Goal: Task Accomplishment & Management: Complete application form

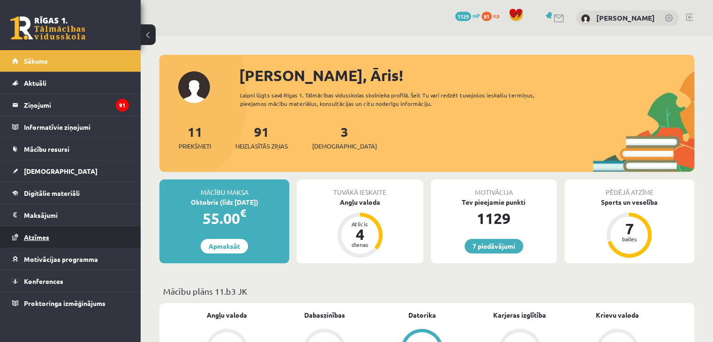
click at [53, 237] on link "Atzīmes" at bounding box center [70, 237] width 117 height 22
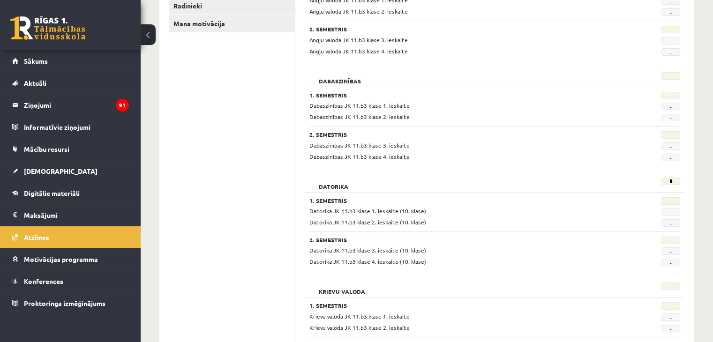
scroll to position [234, 0]
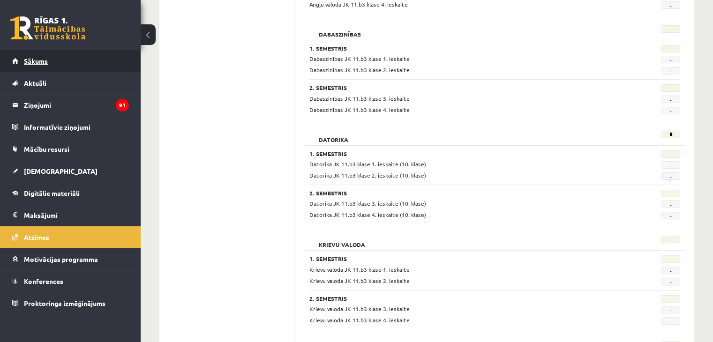
click at [96, 63] on link "Sākums" at bounding box center [70, 61] width 117 height 22
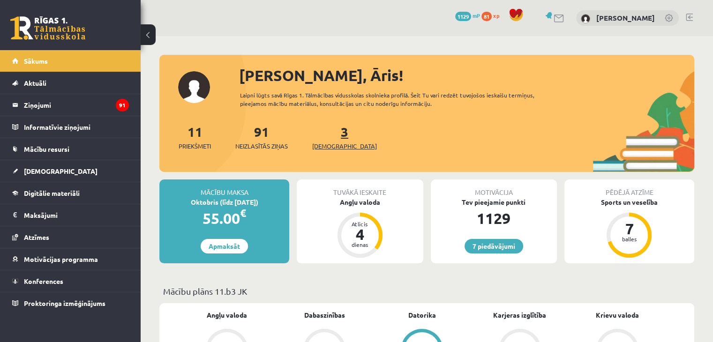
click at [330, 145] on span "[DEMOGRAPHIC_DATA]" at bounding box center [344, 146] width 65 height 9
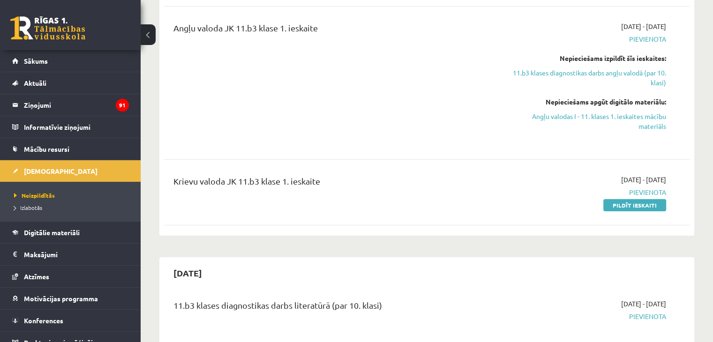
scroll to position [187, 0]
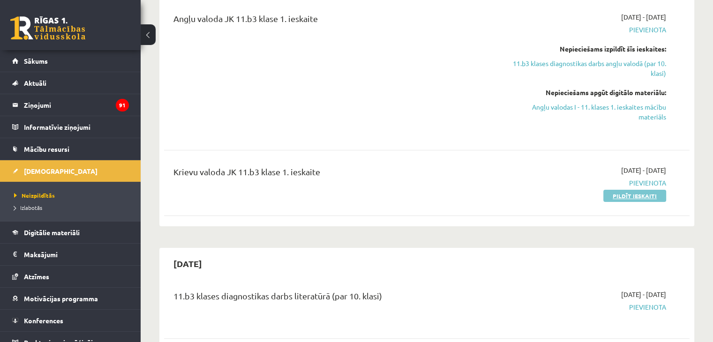
click at [610, 199] on link "Pildīt ieskaiti" at bounding box center [634, 196] width 63 height 12
click at [101, 108] on legend "Ziņojumi 91" at bounding box center [76, 105] width 105 height 22
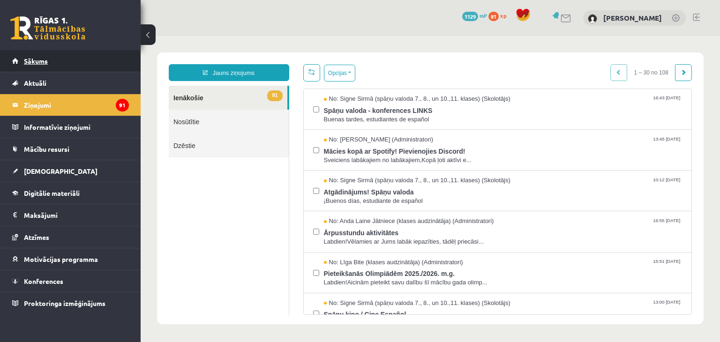
click at [47, 62] on span "Sākums" at bounding box center [36, 61] width 24 height 8
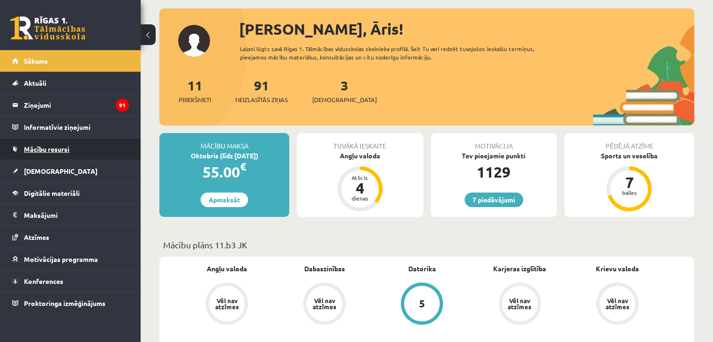
scroll to position [47, 0]
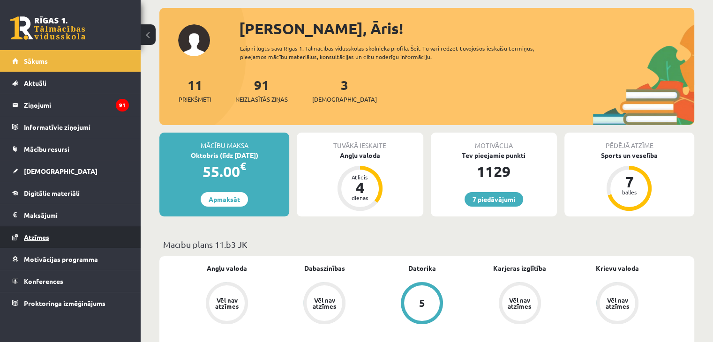
click at [54, 234] on link "Atzīmes" at bounding box center [70, 237] width 117 height 22
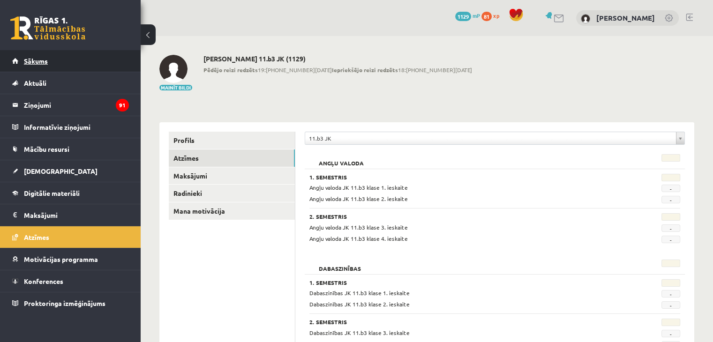
click at [54, 61] on link "Sākums" at bounding box center [70, 61] width 117 height 22
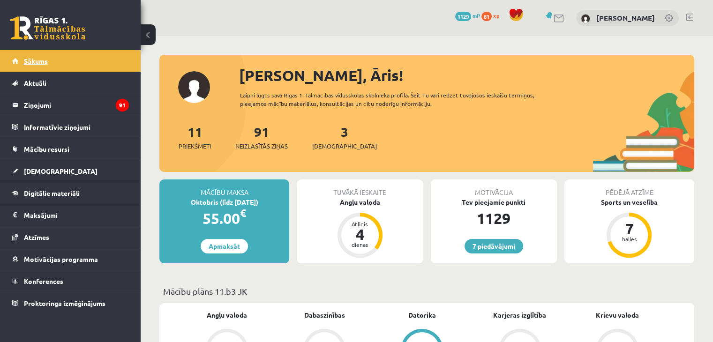
click at [54, 61] on link "Sākums" at bounding box center [70, 61] width 117 height 22
click at [292, 23] on div "7 Dāvanas 1129 mP 81 xp Āris Voronovs" at bounding box center [427, 18] width 572 height 36
click at [329, 135] on link "3 Ieskaites" at bounding box center [344, 137] width 65 height 28
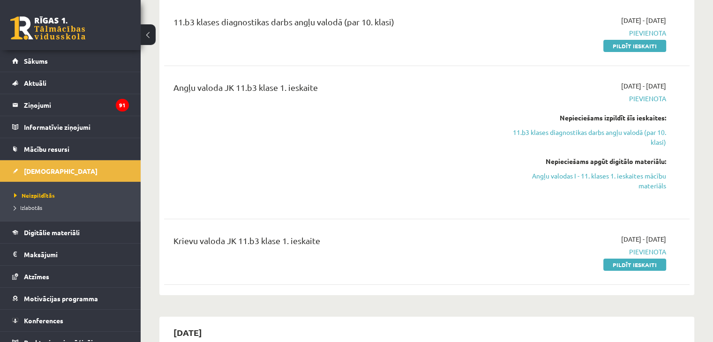
scroll to position [141, 0]
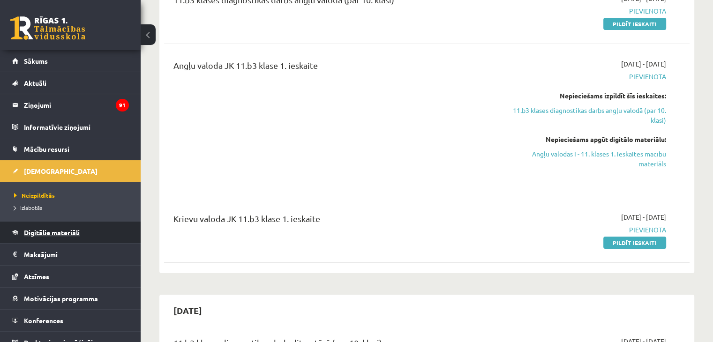
click at [74, 232] on span "Digitālie materiāli" at bounding box center [52, 232] width 56 height 8
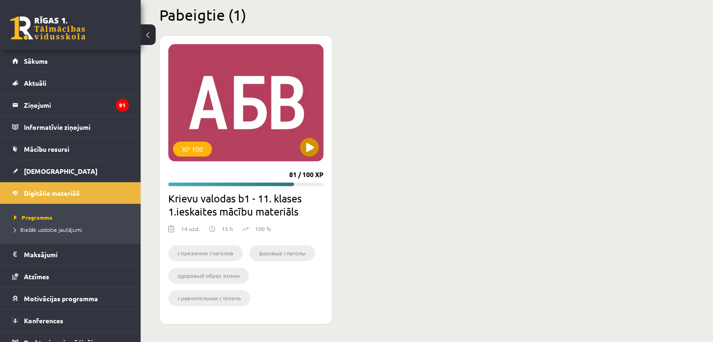
scroll to position [1075, 0]
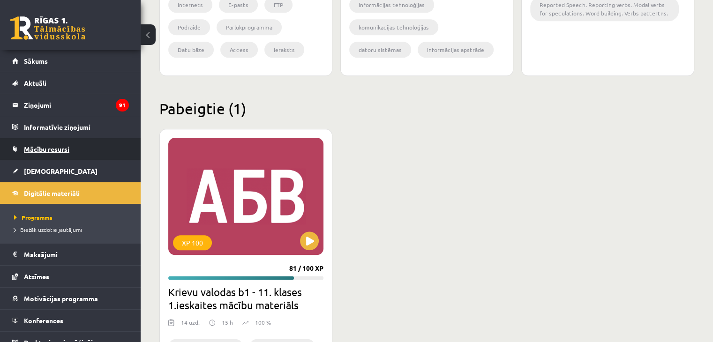
click at [66, 151] on span "Mācību resursi" at bounding box center [46, 149] width 45 height 8
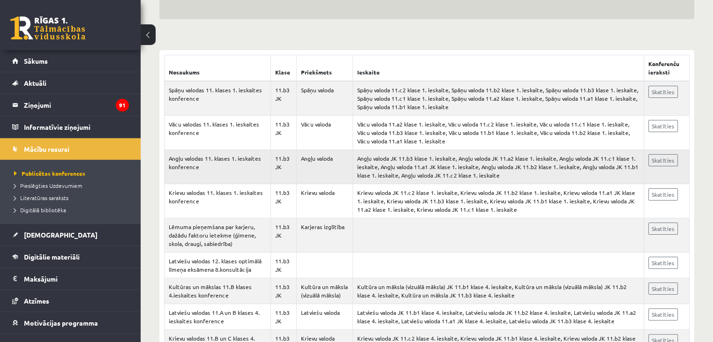
scroll to position [187, 0]
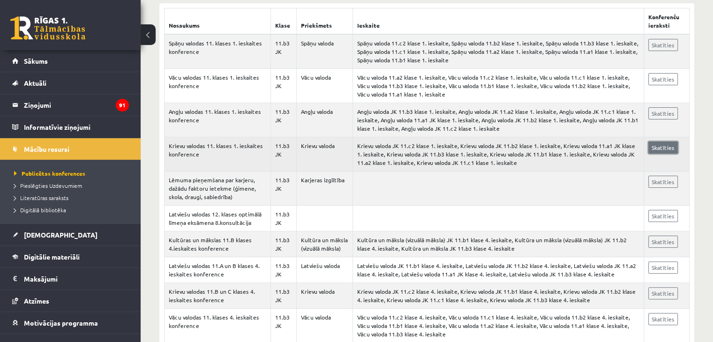
click at [663, 148] on link "Skatīties" at bounding box center [663, 148] width 30 height 12
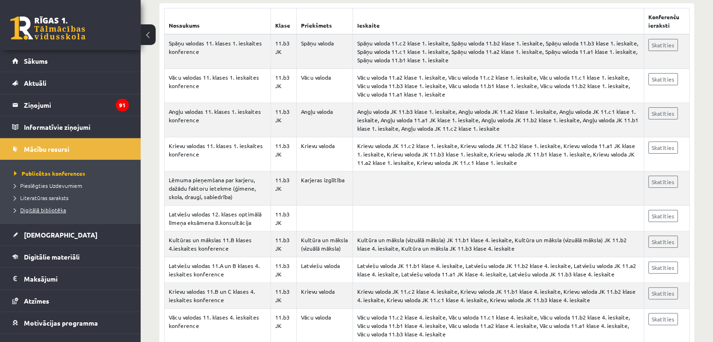
click at [62, 210] on span "Digitālā bibliotēka" at bounding box center [40, 209] width 52 height 7
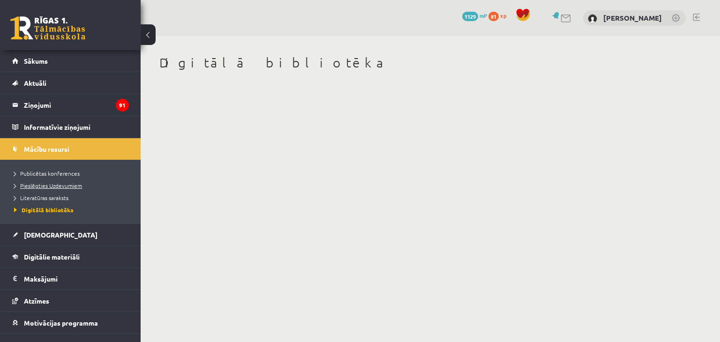
scroll to position [35, 0]
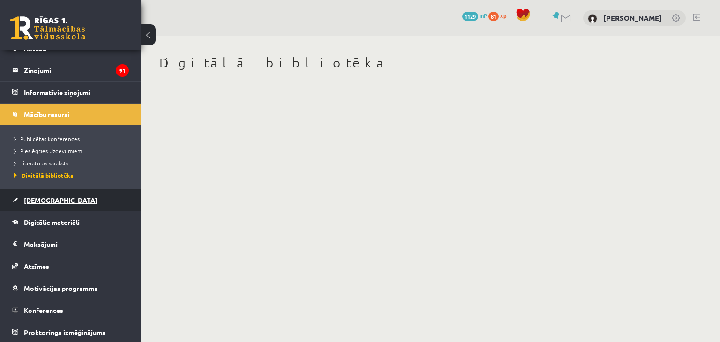
click at [50, 197] on span "[DEMOGRAPHIC_DATA]" at bounding box center [61, 200] width 74 height 8
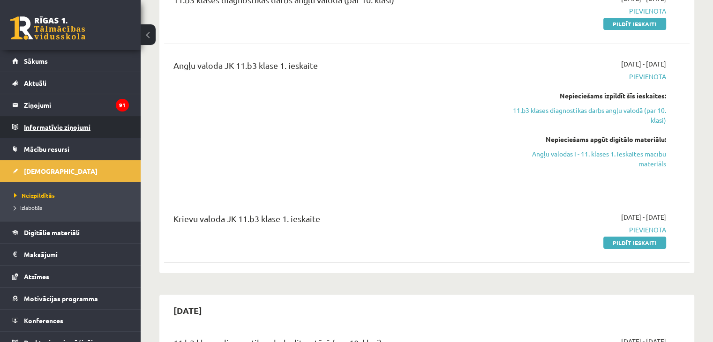
click at [75, 129] on legend "Informatīvie ziņojumi 0" at bounding box center [76, 127] width 105 height 22
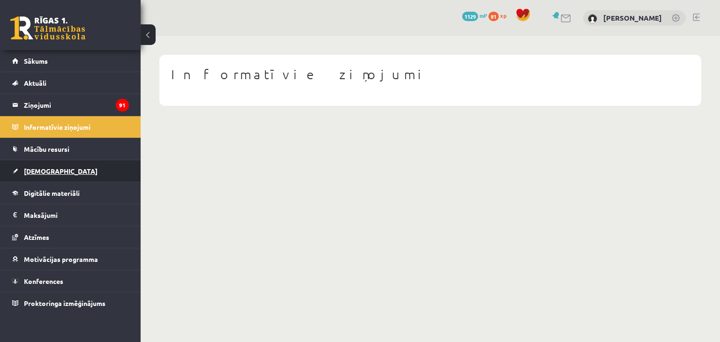
click at [49, 174] on link "[DEMOGRAPHIC_DATA]" at bounding box center [70, 171] width 117 height 22
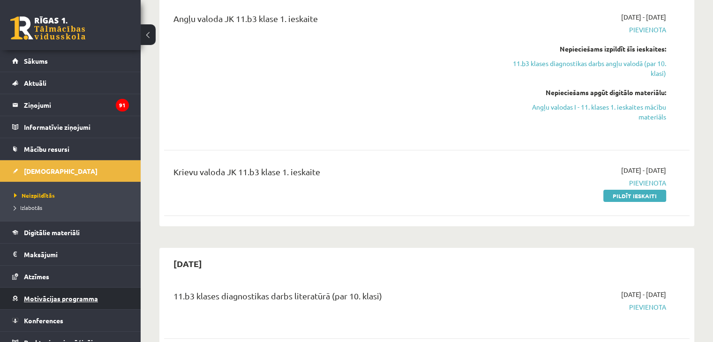
scroll to position [10, 0]
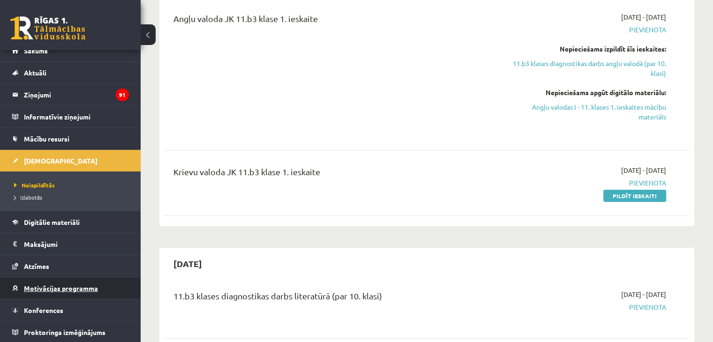
click at [90, 289] on span "Motivācijas programma" at bounding box center [61, 288] width 74 height 8
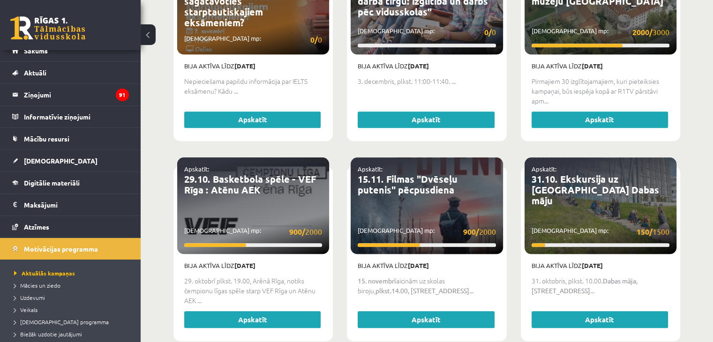
scroll to position [750, 0]
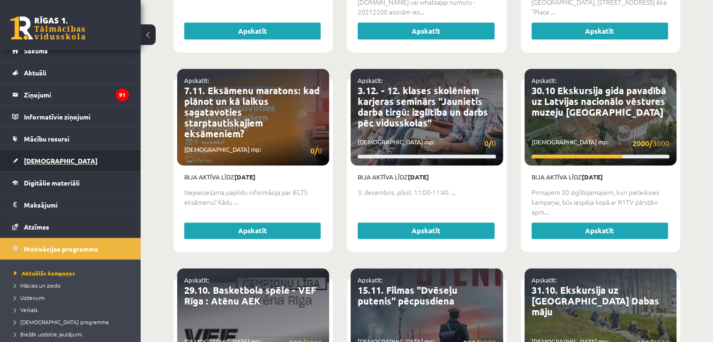
click at [50, 165] on link "[DEMOGRAPHIC_DATA]" at bounding box center [70, 161] width 117 height 22
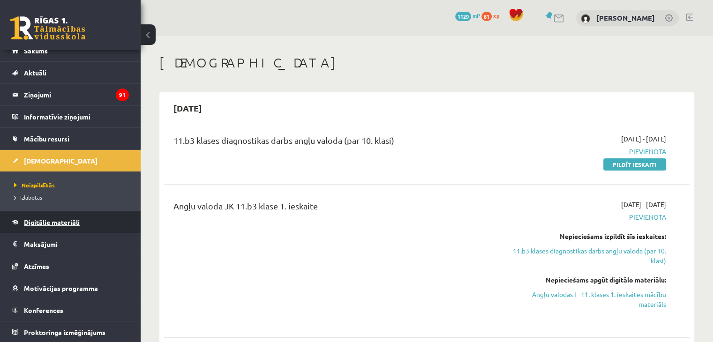
click at [76, 225] on link "Digitālie materiāli" at bounding box center [70, 222] width 117 height 22
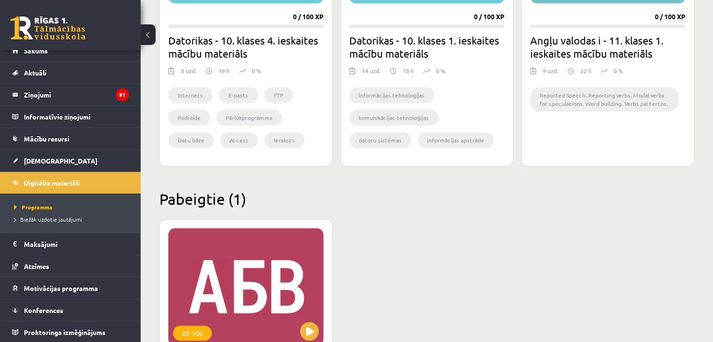
scroll to position [1125, 0]
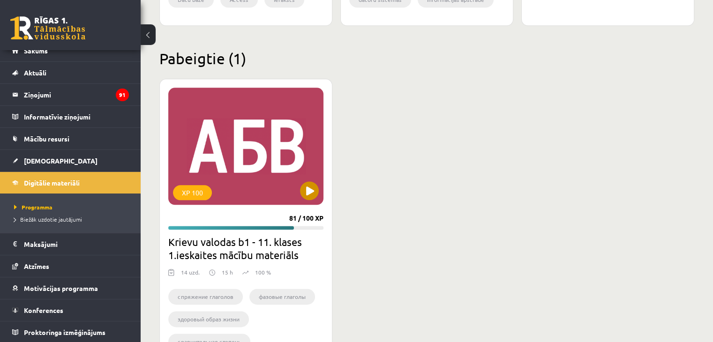
click at [247, 167] on div "XP 100" at bounding box center [245, 146] width 155 height 117
drag, startPoint x: 268, startPoint y: 164, endPoint x: 223, endPoint y: 172, distance: 46.2
click at [268, 164] on div "XP 100" at bounding box center [245, 146] width 155 height 117
click at [212, 176] on div "XP 100" at bounding box center [245, 146] width 155 height 117
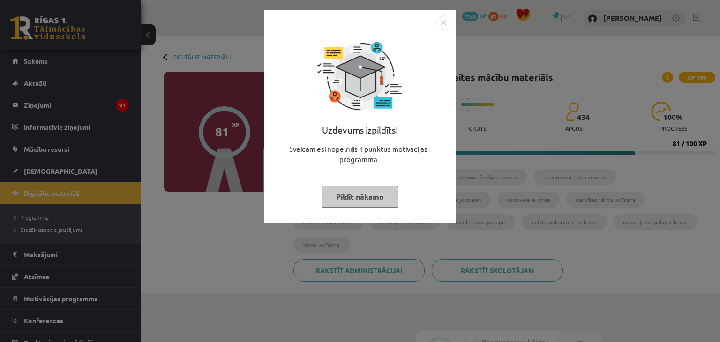
click at [380, 196] on button "Pildīt nākamo" at bounding box center [360, 197] width 77 height 22
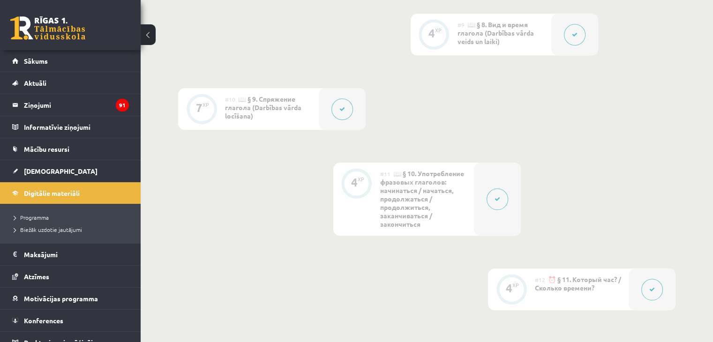
scroll to position [661, 0]
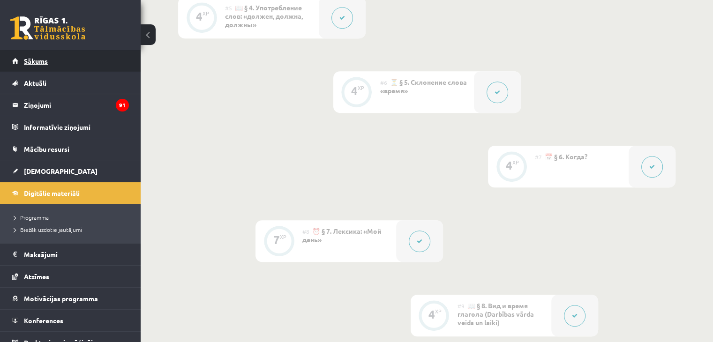
click at [53, 61] on link "Sākums" at bounding box center [70, 61] width 117 height 22
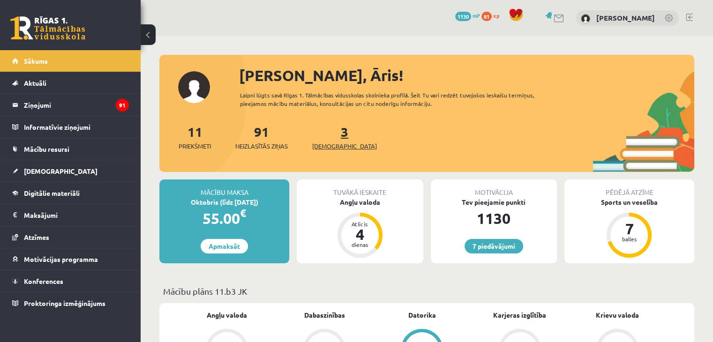
click at [328, 138] on link "3 Ieskaites" at bounding box center [344, 137] width 65 height 28
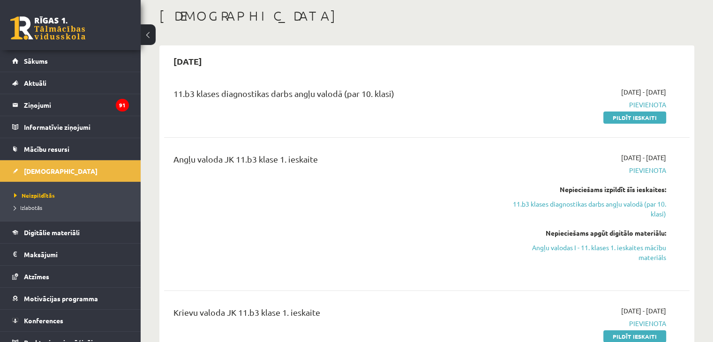
scroll to position [94, 0]
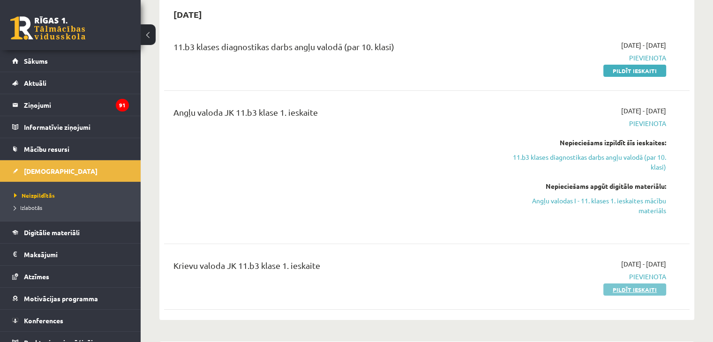
click at [656, 292] on link "Pildīt ieskaiti" at bounding box center [634, 290] width 63 height 12
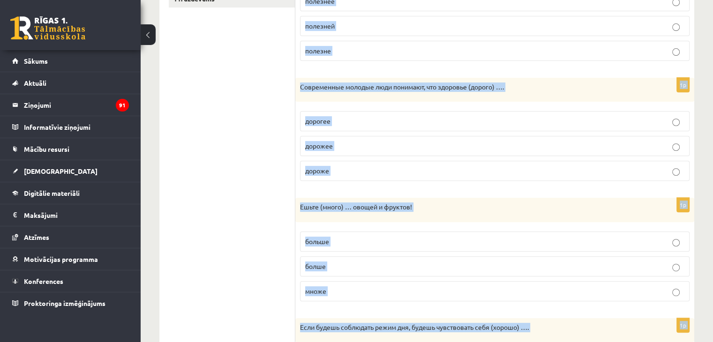
scroll to position [468, 0]
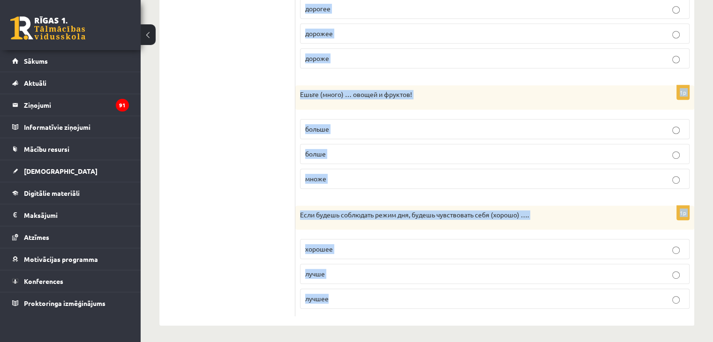
drag, startPoint x: 300, startPoint y: 75, endPoint x: 575, endPoint y: 297, distance: 352.6
click at [575, 297] on div "Выберите правильную форму сравнительной степени. 1p После утренней зарядки чувс…" at bounding box center [494, 8] width 399 height 635
copy form "Выберите правильную форму сравнительной степени. 1p После утренней зарядки чувс…"
click at [210, 139] on ul "1. uzdevums 2. uzdevums 3. uzdevums 4. uzdevums 5. uzdevums 6. uzdevums 7. uzde…" at bounding box center [232, 9] width 127 height 616
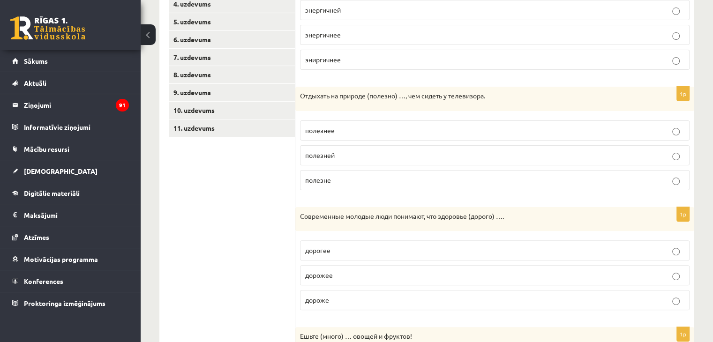
scroll to position [46, 0]
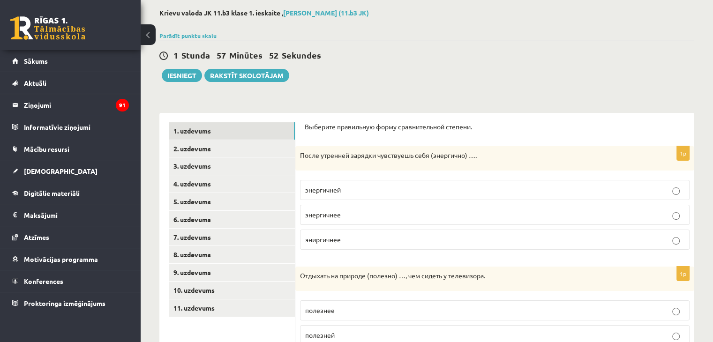
click at [333, 214] on span "энергичнее" at bounding box center [323, 214] width 36 height 8
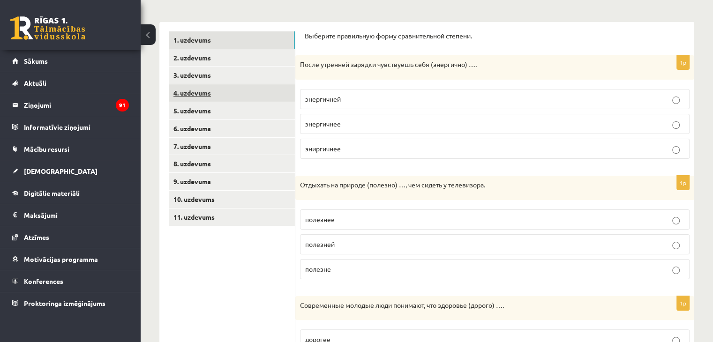
scroll to position [187, 0]
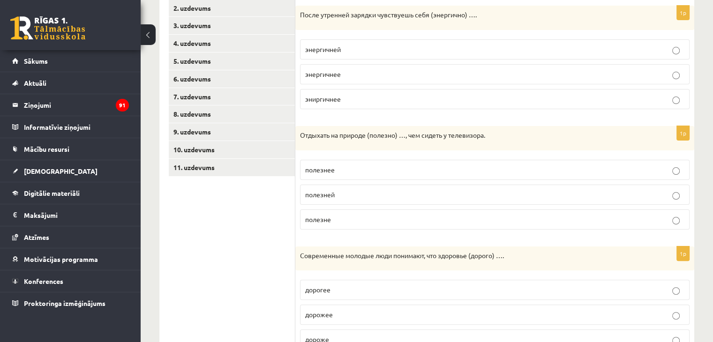
click at [349, 165] on p "полезнее" at bounding box center [494, 170] width 379 height 10
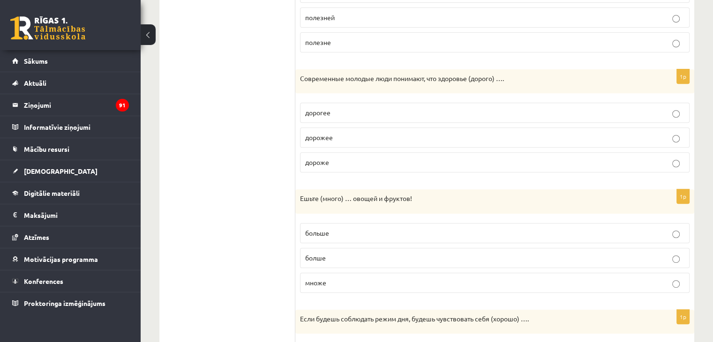
scroll to position [374, 0]
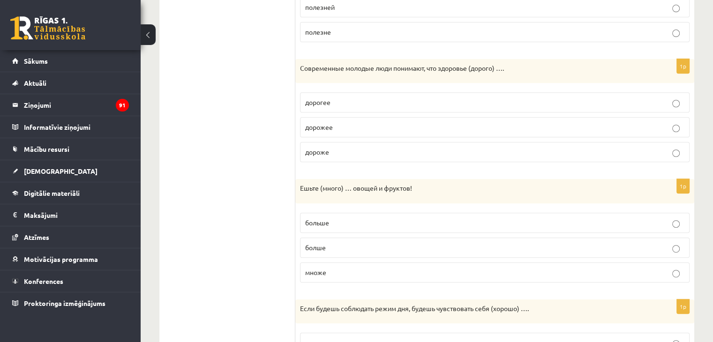
click at [351, 150] on p "дороже" at bounding box center [494, 152] width 379 height 10
click at [386, 218] on p "больше" at bounding box center [494, 223] width 379 height 10
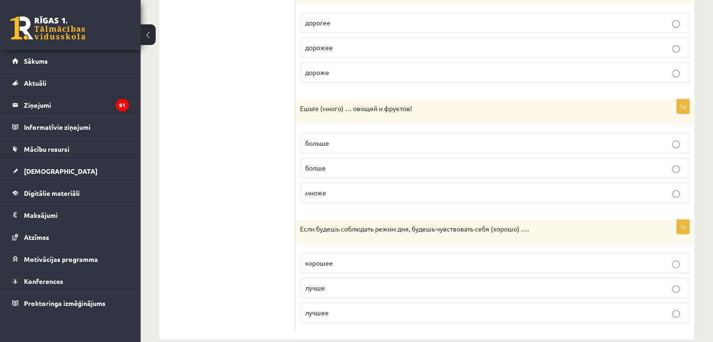
scroll to position [468, 0]
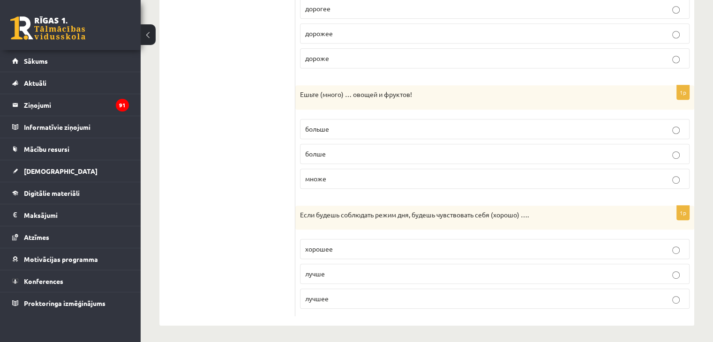
click at [370, 270] on p "лучше" at bounding box center [494, 274] width 379 height 10
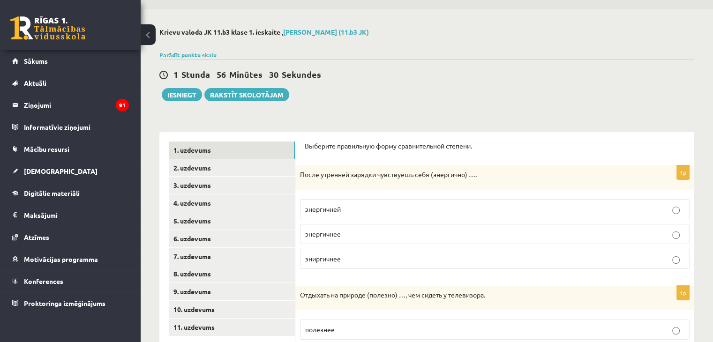
scroll to position [0, 0]
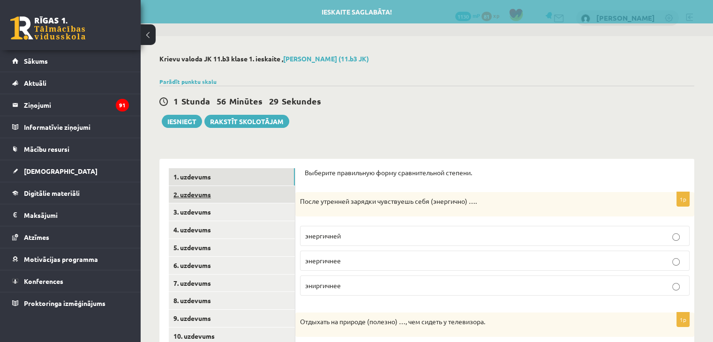
click at [244, 197] on link "2. uzdevums" at bounding box center [232, 194] width 126 height 17
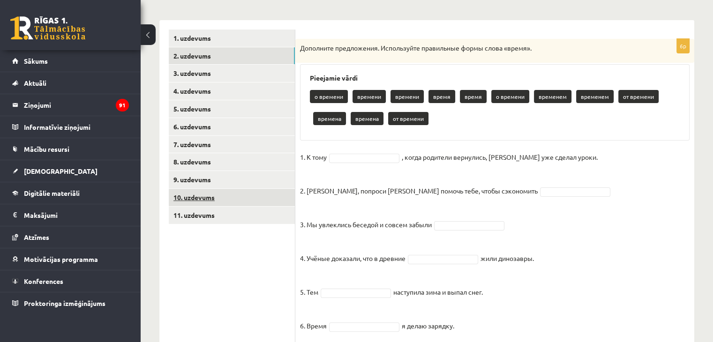
scroll to position [168, 0]
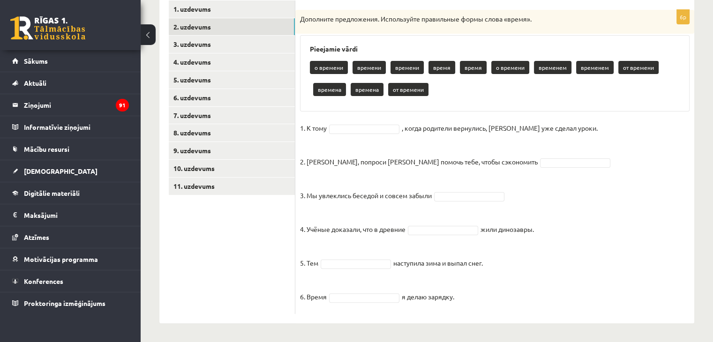
drag, startPoint x: 302, startPoint y: 17, endPoint x: 611, endPoint y: 300, distance: 419.0
click at [611, 300] on div "6p Дополните предложения. Используйте правильные формы слова «время». Pieejamie…" at bounding box center [494, 162] width 399 height 304
copy div "Дополните предложения. Используйте правильные формы слова «время». Pieejamie vā…"
click at [379, 113] on div "6p Дополните предложения. Используйте правильные формы слова «время». Pieejamie…" at bounding box center [494, 162] width 399 height 304
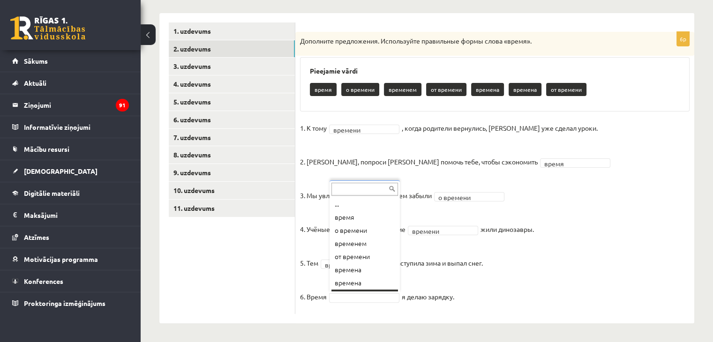
scroll to position [11, 0]
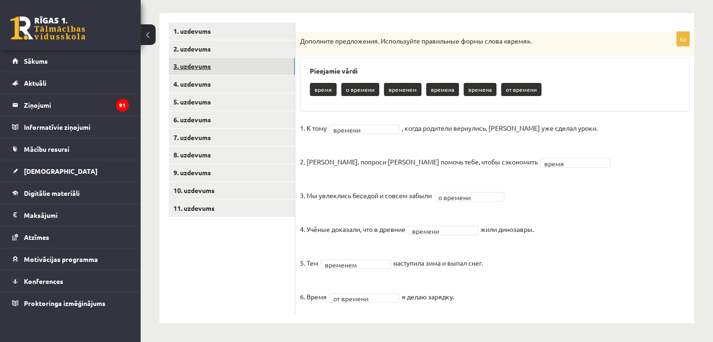
click at [207, 66] on link "3. uzdevums" at bounding box center [232, 66] width 126 height 17
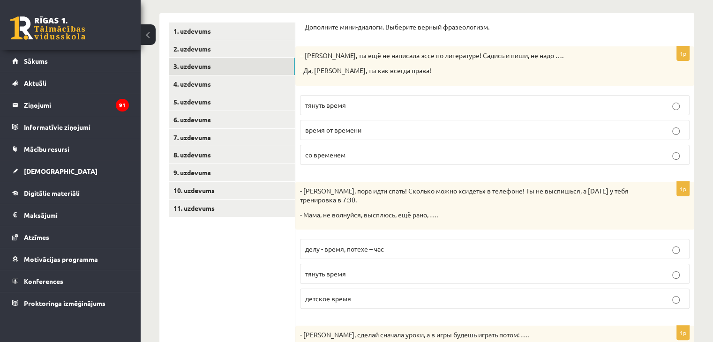
click at [386, 100] on p "тянуть время" at bounding box center [494, 105] width 379 height 10
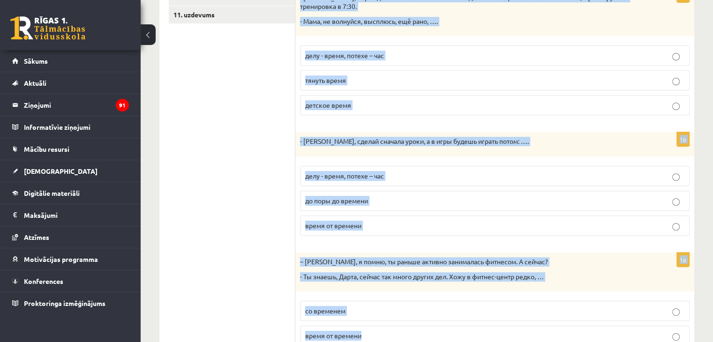
scroll to position [401, 0]
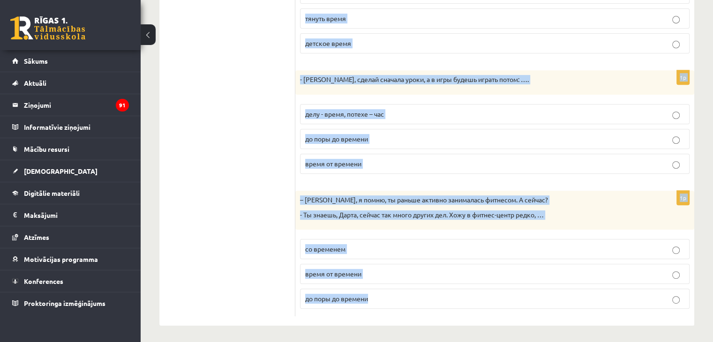
drag, startPoint x: 299, startPoint y: 96, endPoint x: 583, endPoint y: 304, distance: 351.7
click at [583, 304] on form "Дополните мини-диалоги. Выберите верный фразеологизм. 1p – Рита, ты ещё не напи…" at bounding box center [495, 41] width 380 height 549
drag, startPoint x: 583, startPoint y: 304, endPoint x: 459, endPoint y: 190, distance: 167.5
click at [472, 197] on p "– Мария, я помню, ты раньше активно занималась фитнесом. А сейчас?" at bounding box center [471, 199] width 343 height 9
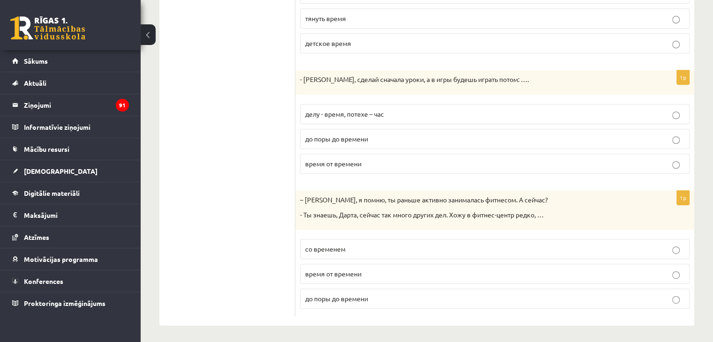
click at [226, 127] on ul "1. uzdevums 2. uzdevums 3. uzdevums 4. uzdevums 5. uzdevums 6. uzdevums 7. uzde…" at bounding box center [232, 41] width 127 height 549
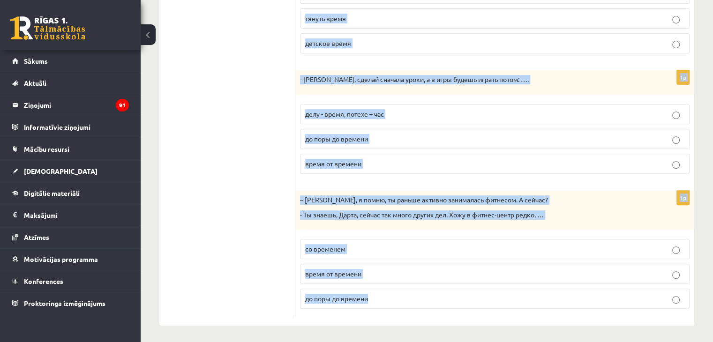
drag, startPoint x: 302, startPoint y: 96, endPoint x: 607, endPoint y: 297, distance: 365.2
click at [607, 297] on div "Дополните мини-диалоги. Выберите верный фразеологизм. 1p – Рита, ты ещё не напи…" at bounding box center [494, 42] width 399 height 568
copy form "Дополните мини-диалоги. Выберите верный фразеологизм. 1p – Рита, ты ещё не напи…"
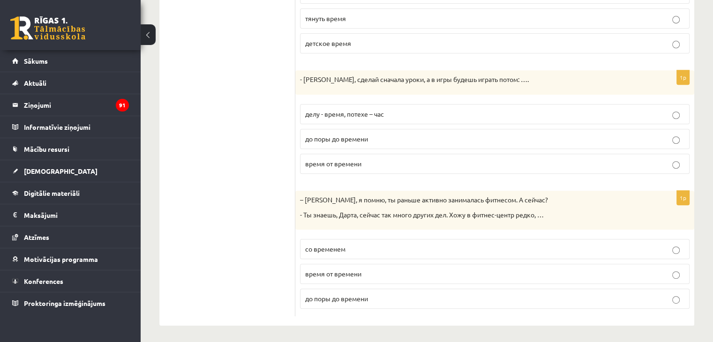
click at [180, 137] on ul "1. uzdevums 2. uzdevums 3. uzdevums 4. uzdevums 5. uzdevums 6. uzdevums 7. uzde…" at bounding box center [232, 41] width 127 height 549
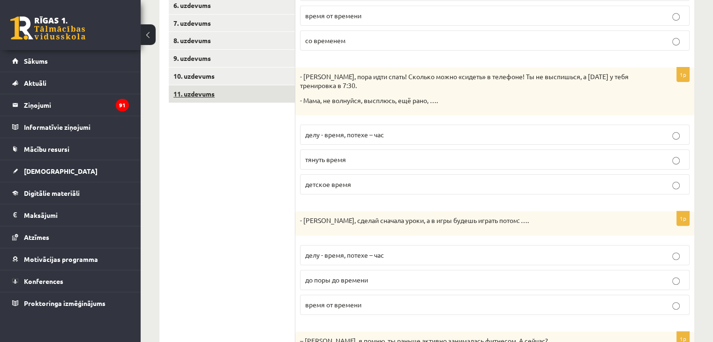
scroll to position [261, 0]
click at [364, 135] on span "делу - время, потехе – час" at bounding box center [344, 134] width 79 height 8
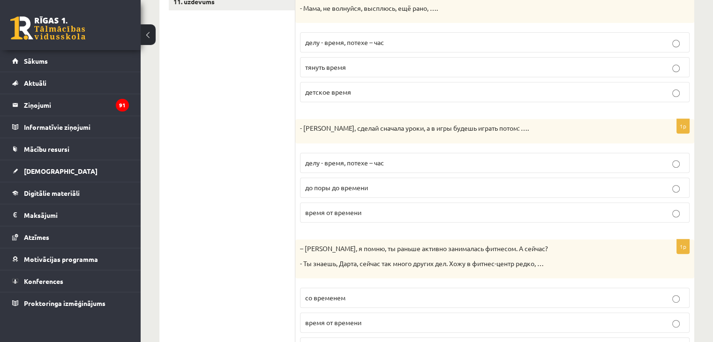
scroll to position [354, 0]
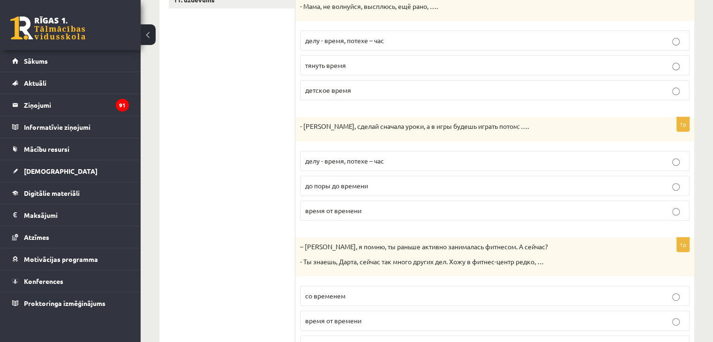
click at [350, 157] on span "делу - время, потехе – час" at bounding box center [344, 161] width 79 height 8
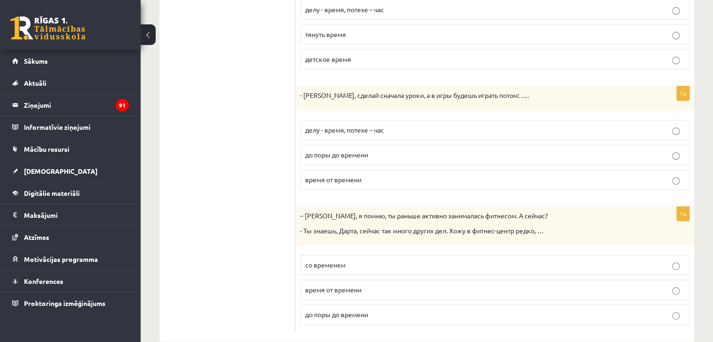
scroll to position [401, 0]
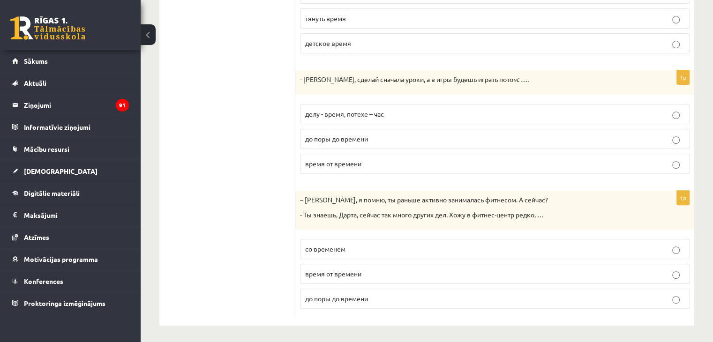
click at [369, 269] on p "время от времени" at bounding box center [494, 274] width 379 height 10
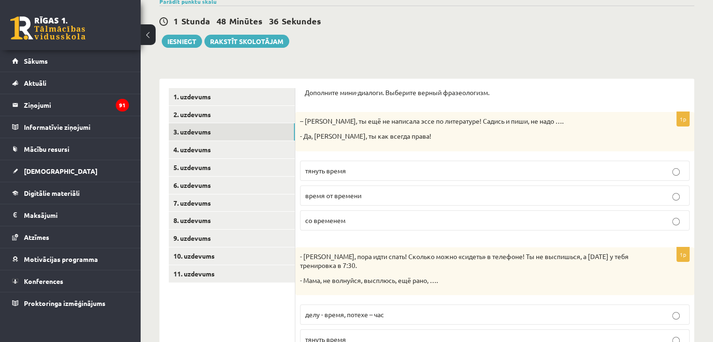
scroll to position [0, 0]
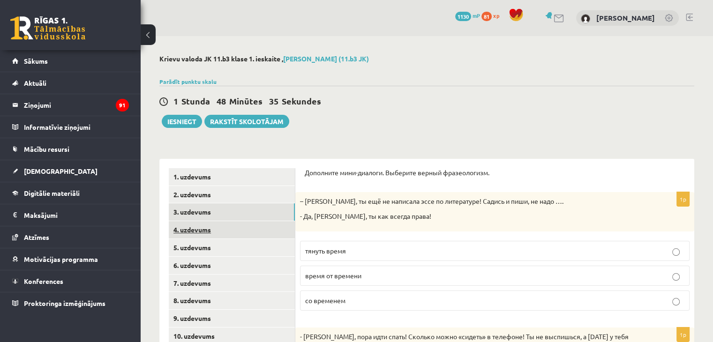
click at [212, 230] on link "4. uzdevums" at bounding box center [232, 229] width 126 height 17
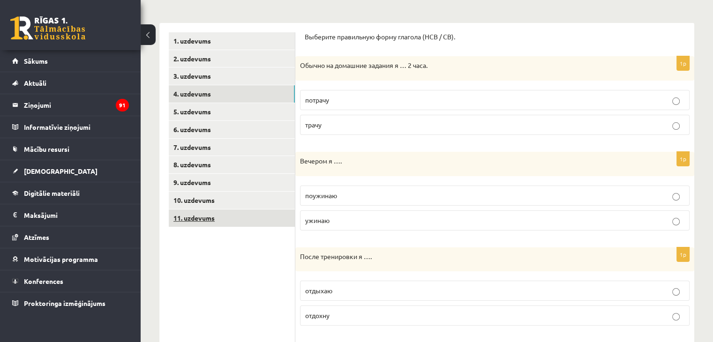
scroll to position [141, 0]
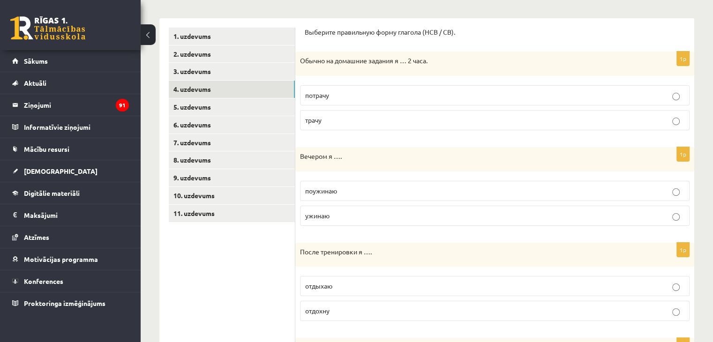
click at [344, 119] on p "трачу" at bounding box center [494, 120] width 379 height 10
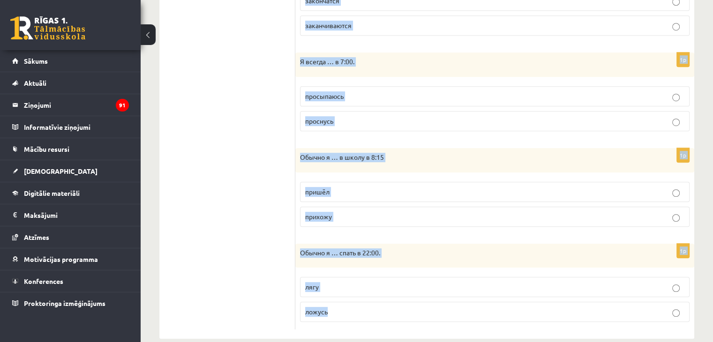
scroll to position [629, 0]
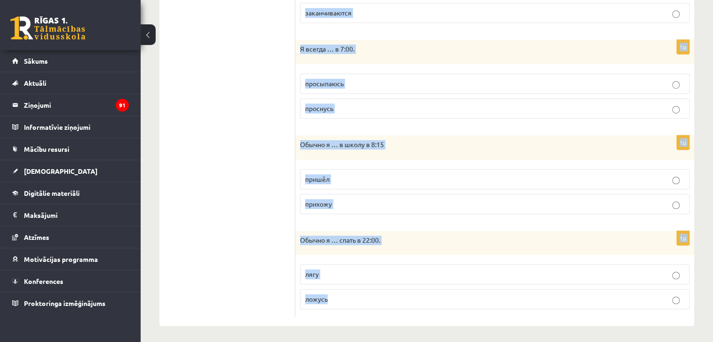
drag, startPoint x: 302, startPoint y: 26, endPoint x: 494, endPoint y: 295, distance: 330.7
copy form "Выберите правильную форму глагола (НСВ / СВ). 1p Обычно на домашние задания я ……"
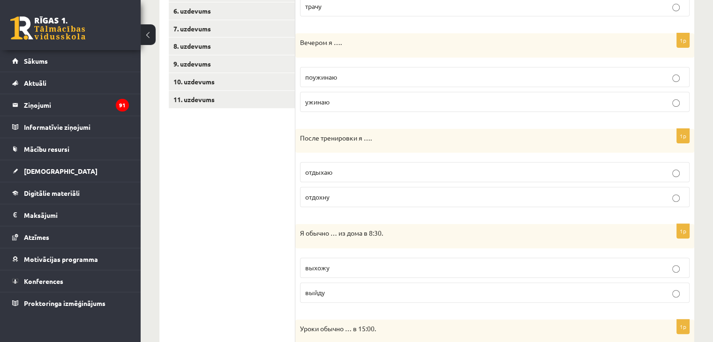
scroll to position [208, 0]
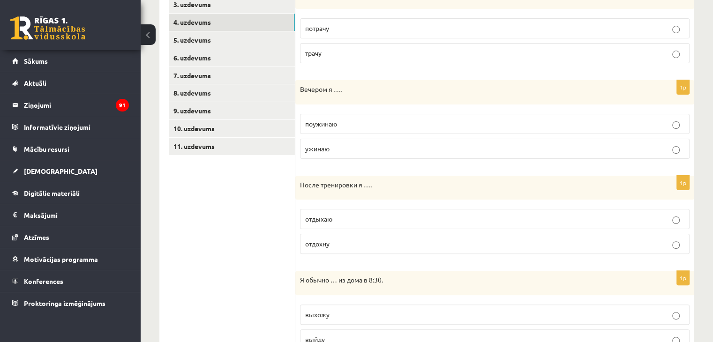
click at [339, 147] on p "ужинаю" at bounding box center [494, 149] width 379 height 10
click at [344, 217] on p "отдыхаю" at bounding box center [494, 219] width 379 height 10
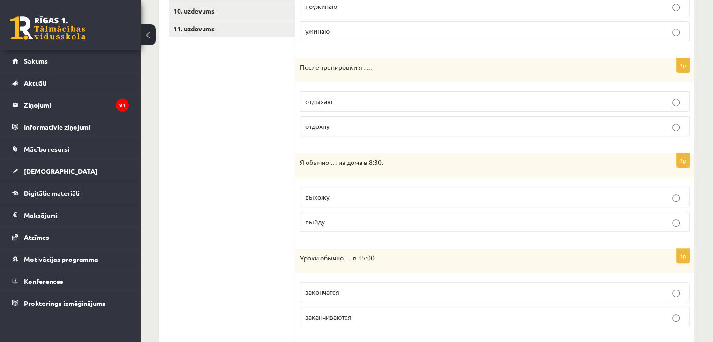
scroll to position [348, 0]
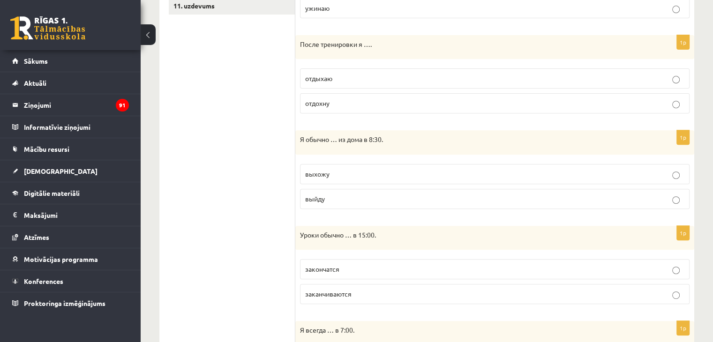
click at [379, 171] on p "выхожу" at bounding box center [494, 174] width 379 height 10
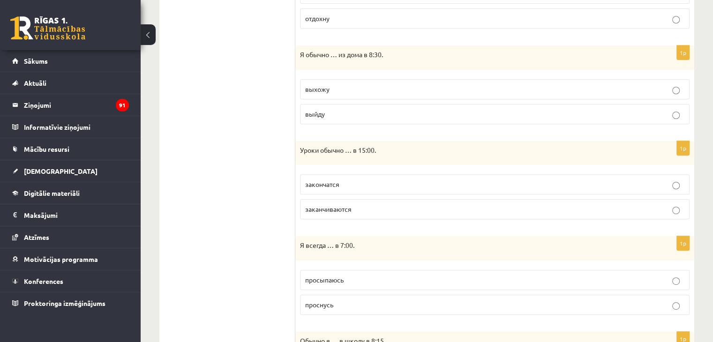
scroll to position [442, 0]
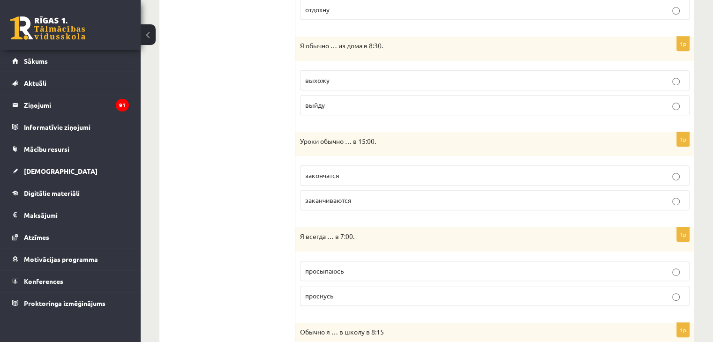
click at [338, 201] on span "заканчиваются" at bounding box center [328, 200] width 46 height 8
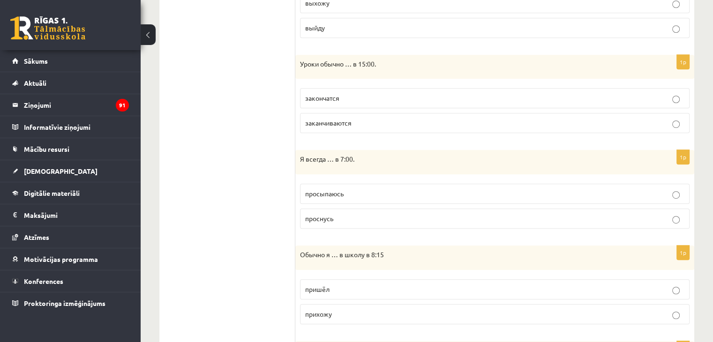
scroll to position [536, 0]
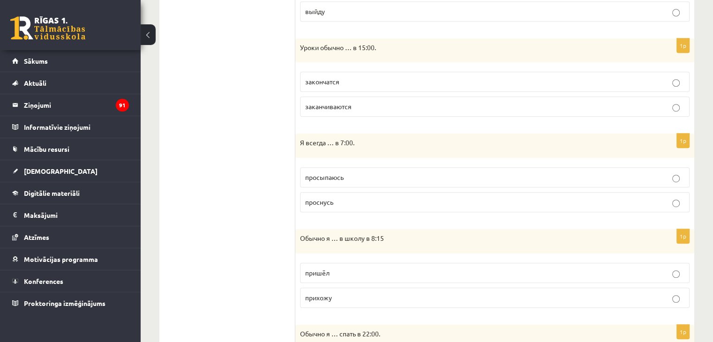
click at [356, 174] on p "просыпаюсь" at bounding box center [494, 177] width 379 height 10
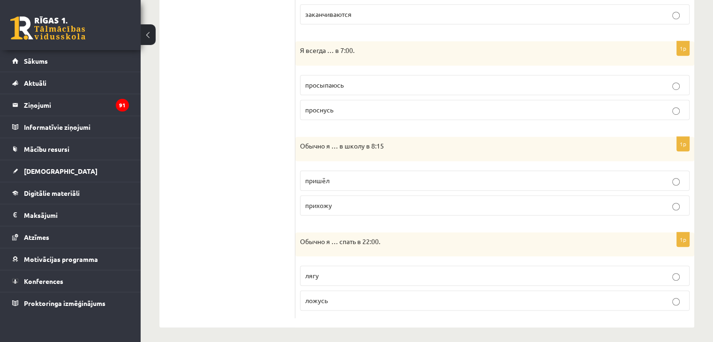
scroll to position [629, 0]
click at [331, 200] on span "прихожу" at bounding box center [318, 204] width 27 height 8
click at [352, 299] on p "ложусь" at bounding box center [494, 299] width 379 height 10
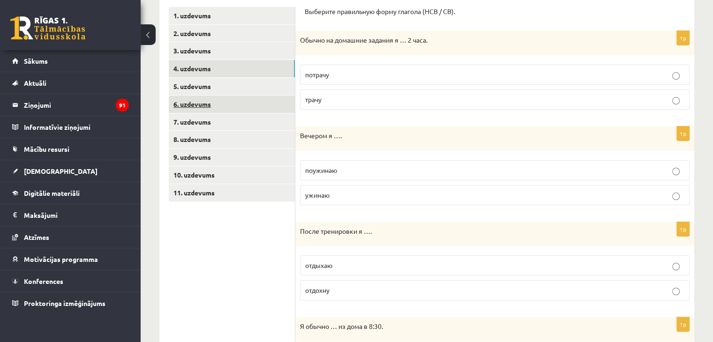
scroll to position [161, 0]
click at [225, 82] on link "5. uzdevums" at bounding box center [232, 86] width 126 height 17
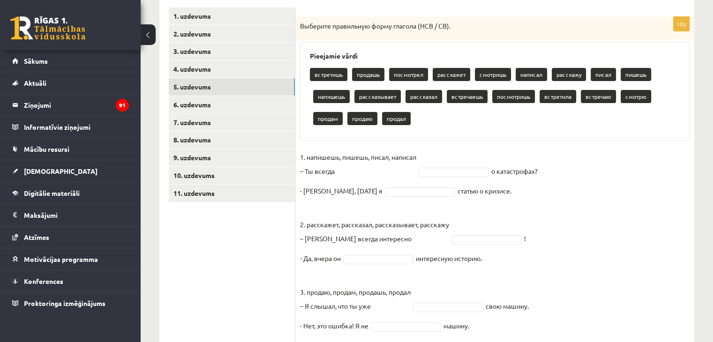
drag, startPoint x: 304, startPoint y: 68, endPoint x: 587, endPoint y: 173, distance: 301.9
click at [586, 174] on div "10p Выберите правильную форму глагола (НСВ / СВ). Pieejamie vārdi встретишь про…" at bounding box center [494, 247] width 399 height 461
click at [587, 173] on fieldset "1. напишешь, пишешь, писал, написал – Ты всегда о катастрофах? - Нет, вчера я с…" at bounding box center [494, 311] width 389 height 323
click at [299, 25] on div "Выберите правильную форму глагола (НСВ / СВ)." at bounding box center [494, 29] width 399 height 24
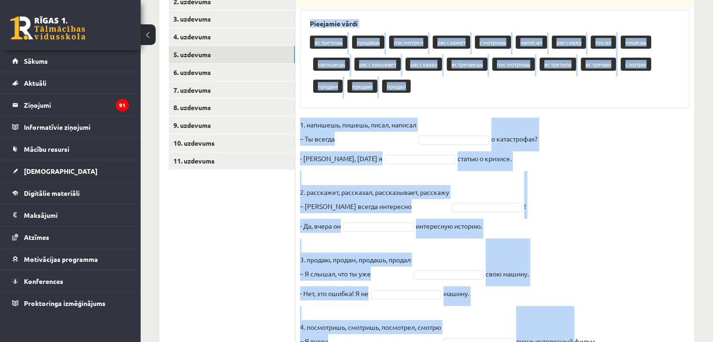
scroll to position [325, 0]
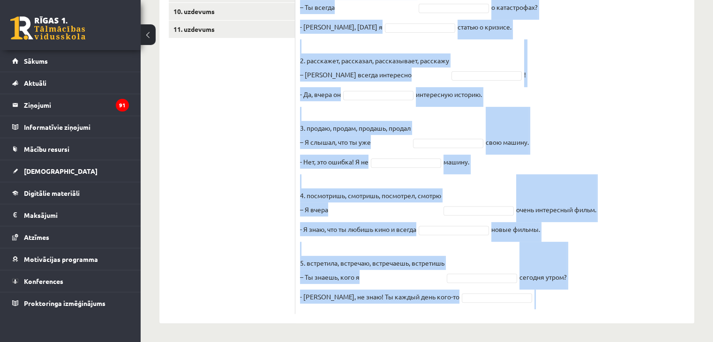
drag, startPoint x: 299, startPoint y: 24, endPoint x: 558, endPoint y: 300, distance: 378.3
click at [558, 300] on div "10p Выберите правильную форму глагола (НСВ / СВ). Pieejamie vārdi встретишь про…" at bounding box center [494, 83] width 399 height 461
copy body "Выберите правильную форму глагола (НСВ / СВ). Pieejamie vārdi встретишь продашь…"
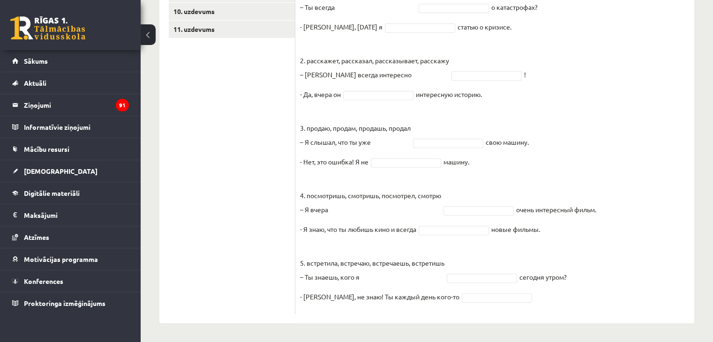
click at [262, 114] on ul "1. uzdevums 2. uzdevums 3. uzdevums 4. uzdevums 5. uzdevums 6. uzdevums 7. uzde…" at bounding box center [232, 78] width 127 height 471
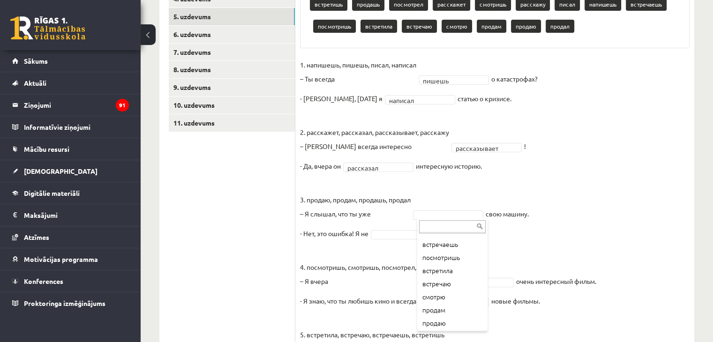
scroll to position [129, 0]
drag, startPoint x: 478, startPoint y: 309, endPoint x: 476, endPoint y: 314, distance: 5.3
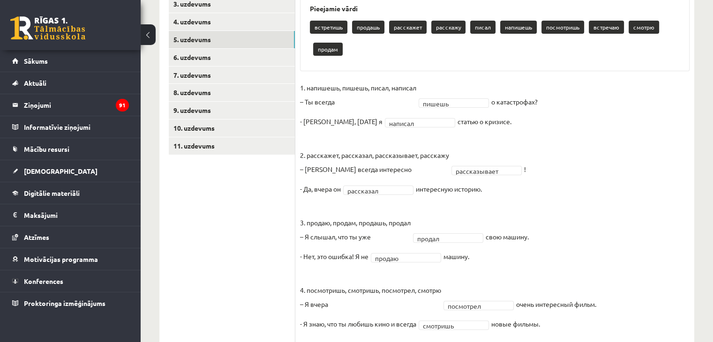
scroll to position [162, 0]
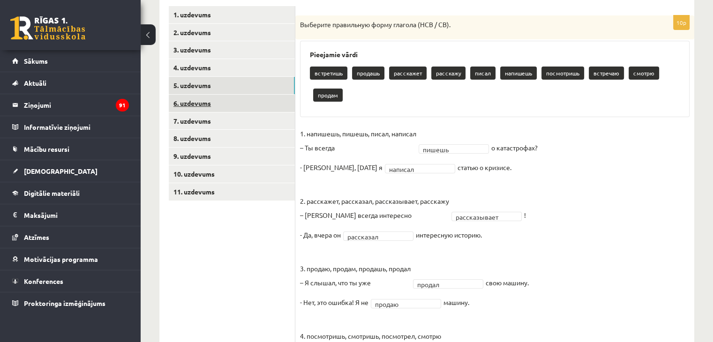
click at [241, 99] on link "6. uzdevums" at bounding box center [232, 103] width 126 height 17
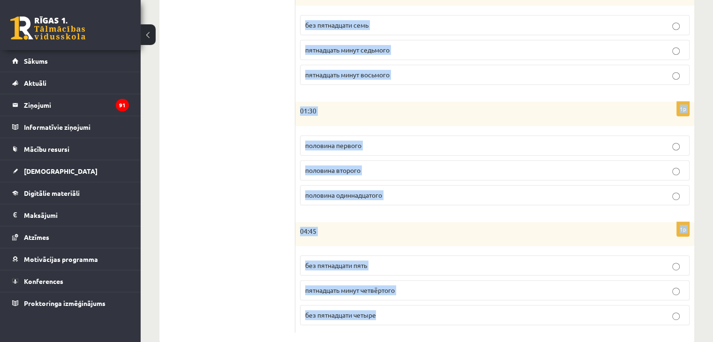
scroll to position [468, 0]
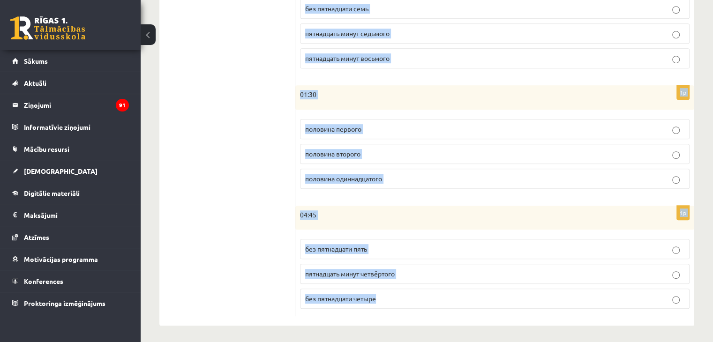
drag, startPoint x: 300, startPoint y: 56, endPoint x: 552, endPoint y: 296, distance: 348.1
click at [552, 296] on div "Сколько времени? Выберите правильный вариант. 1p 21:35 без двадцати пяти десять…" at bounding box center [494, 8] width 399 height 635
copy form "Сколько времени? Выберите правильный вариант. 1p 21:35 без двадцати пяти десять…"
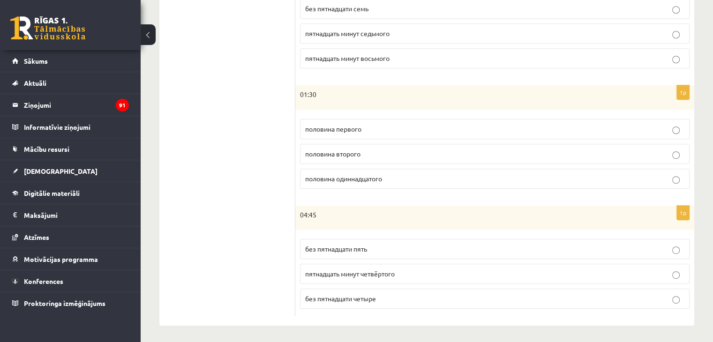
click at [234, 126] on ul "1. uzdevums 2. uzdevums 3. uzdevums 4. uzdevums 5. uzdevums 6. uzdevums 7. uzde…" at bounding box center [232, 9] width 127 height 616
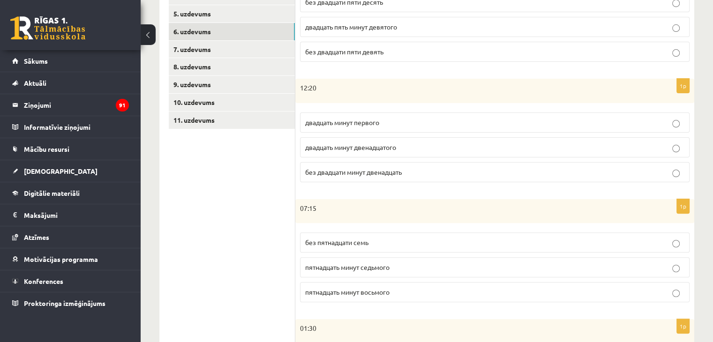
scroll to position [187, 0]
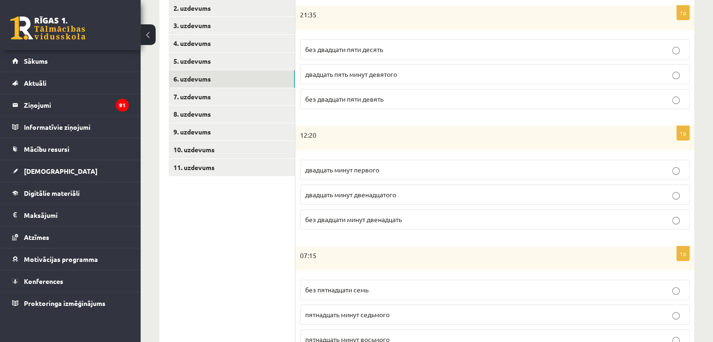
click at [383, 49] on span "без двадцати пяти десять" at bounding box center [344, 49] width 78 height 8
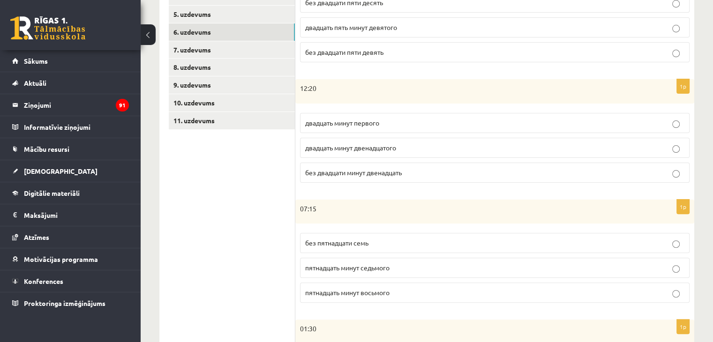
scroll to position [280, 0]
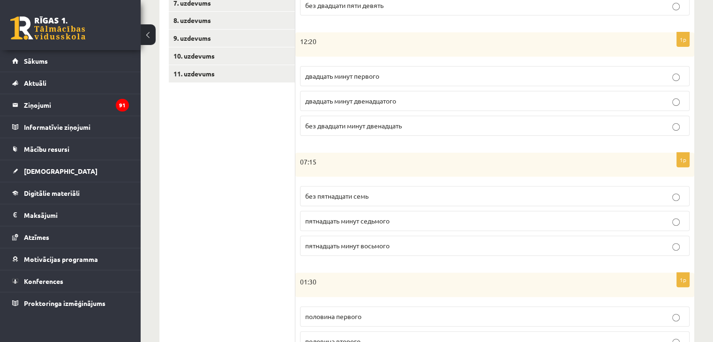
click at [359, 126] on span "без двадцати минут двенадцать" at bounding box center [353, 125] width 97 height 8
click at [344, 77] on span "двадцать минут первого" at bounding box center [342, 76] width 74 height 8
click at [343, 247] on span "пятнадцать минут восьмого" at bounding box center [347, 245] width 84 height 8
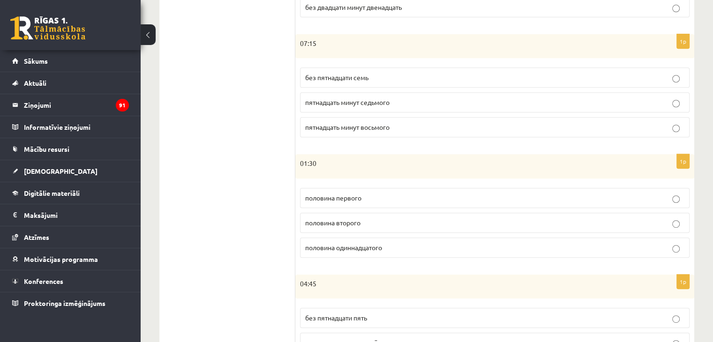
scroll to position [421, 0]
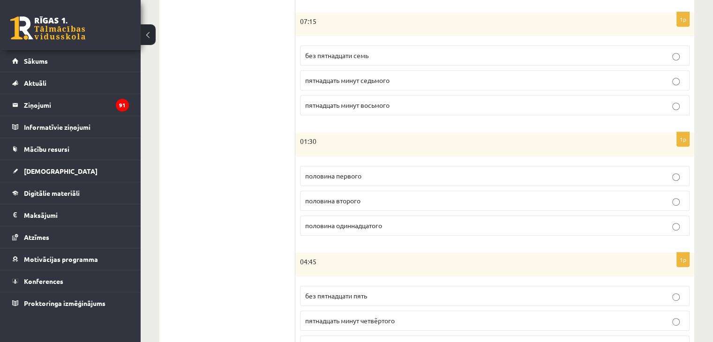
click at [341, 197] on span "половина второго" at bounding box center [332, 200] width 55 height 8
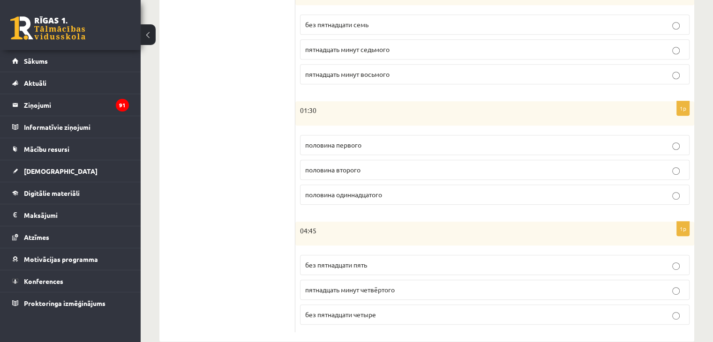
scroll to position [468, 0]
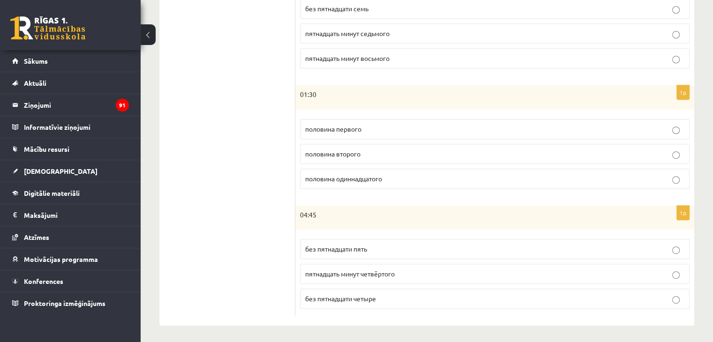
click at [364, 248] on span "без пятнадцати пять" at bounding box center [336, 249] width 62 height 8
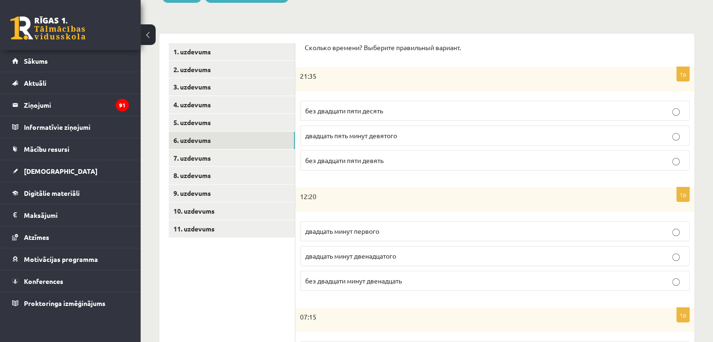
scroll to position [46, 0]
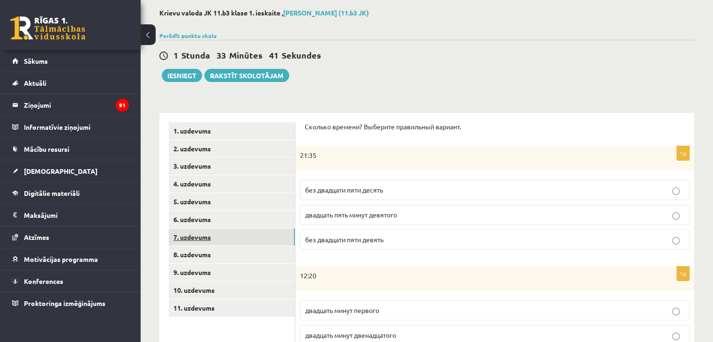
click at [247, 237] on link "7. uzdevums" at bounding box center [232, 237] width 126 height 17
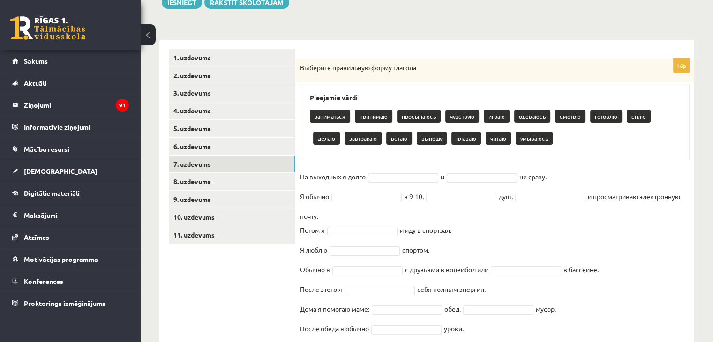
scroll to position [190, 0]
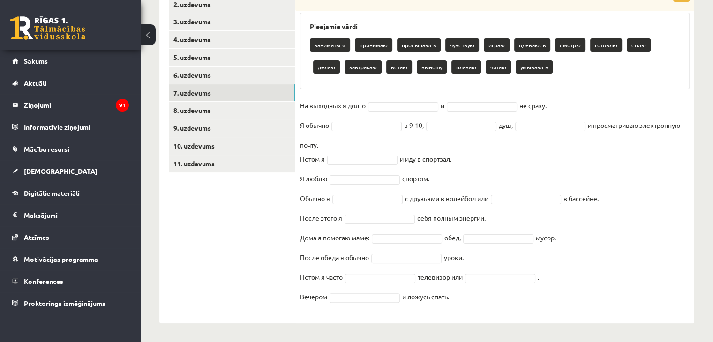
drag, startPoint x: 301, startPoint y: 138, endPoint x: 607, endPoint y: 295, distance: 344.2
click at [607, 295] on div "16p Выберите правильную форму глагола Pieejamie vārdi заниматься принимаю просы…" at bounding box center [494, 150] width 399 height 327
copy div "Выберите правильную форму глагола Pieejamie vārdi заниматься принимаю просыпаюс…"
click at [252, 255] on ul "1. uzdevums 2. uzdevums 3. uzdevums 4. uzdevums 5. uzdevums 6. uzdevums 7. uzde…" at bounding box center [232, 146] width 127 height 336
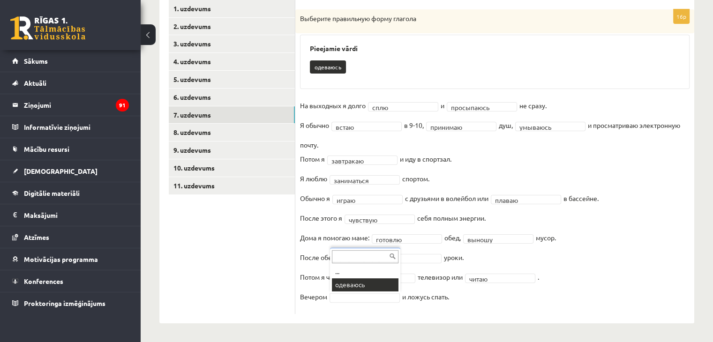
scroll to position [146, 0]
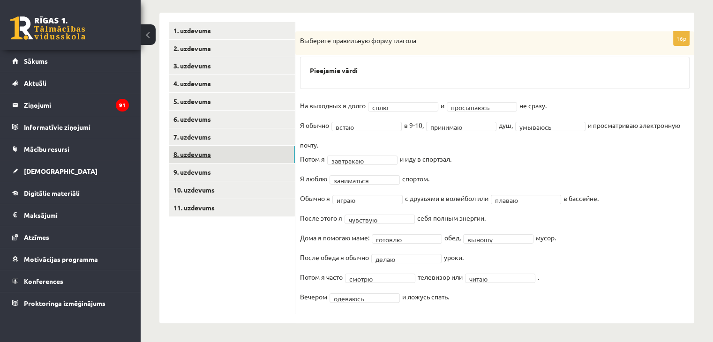
click at [216, 152] on link "8. uzdevums" at bounding box center [232, 154] width 126 height 17
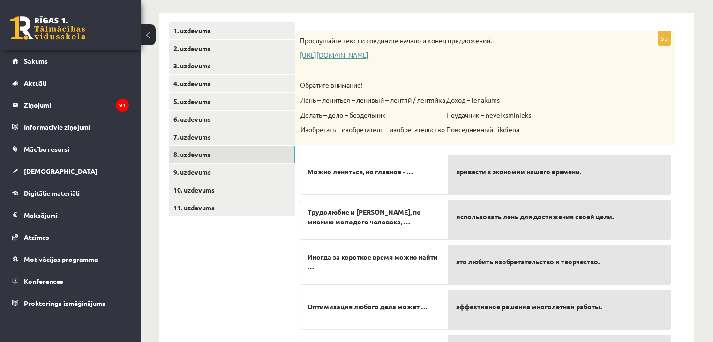
click at [368, 53] on link "https://www.zvaigzne.lv/upload/audio/100Urokov/2/49%202.mp3" at bounding box center [334, 55] width 68 height 8
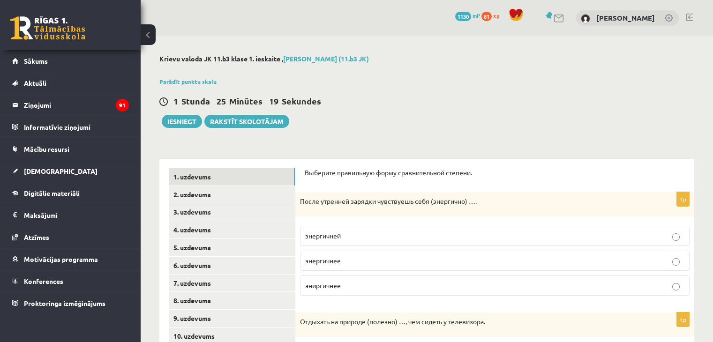
scroll to position [146, 0]
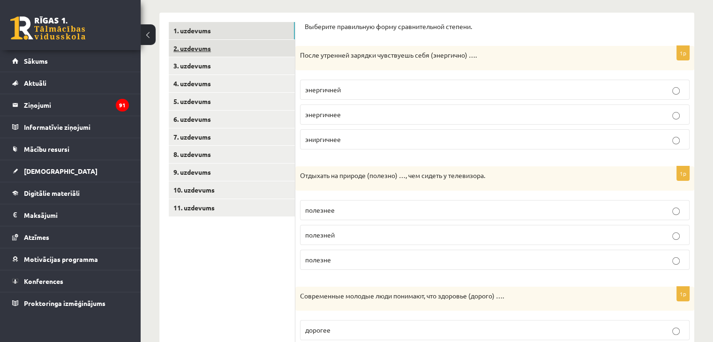
click at [227, 45] on link "2. uzdevums" at bounding box center [232, 48] width 126 height 17
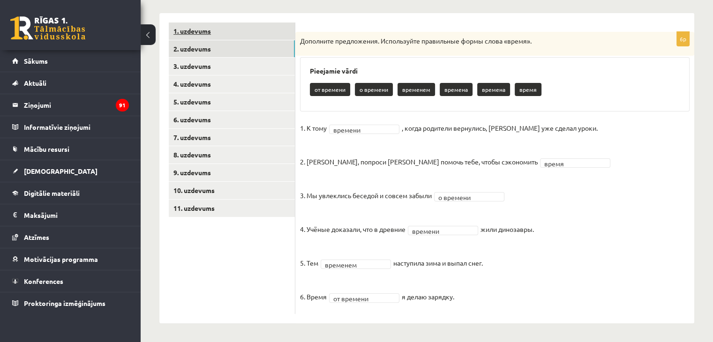
click at [222, 29] on link "1. uzdevums" at bounding box center [232, 30] width 126 height 17
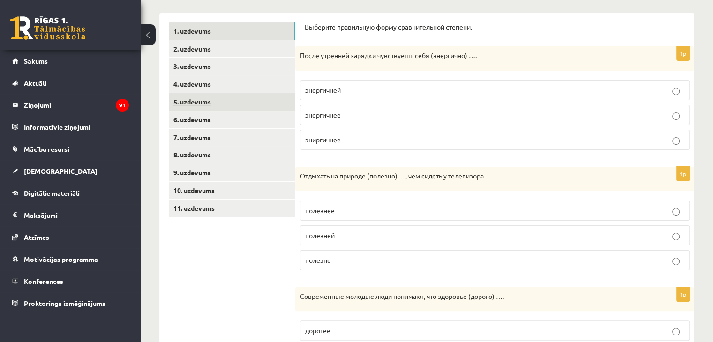
click at [220, 98] on link "5. uzdevums" at bounding box center [232, 101] width 126 height 17
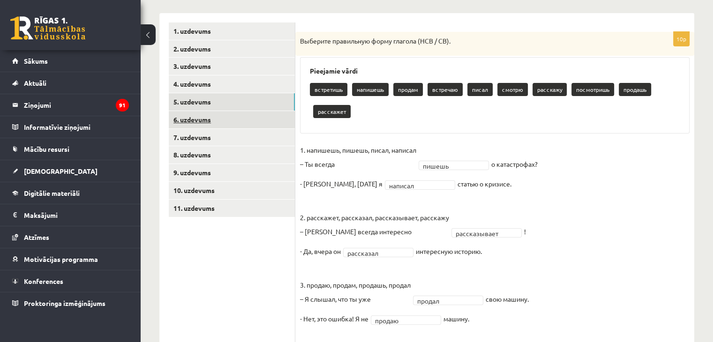
click at [218, 121] on link "6. uzdevums" at bounding box center [232, 119] width 126 height 17
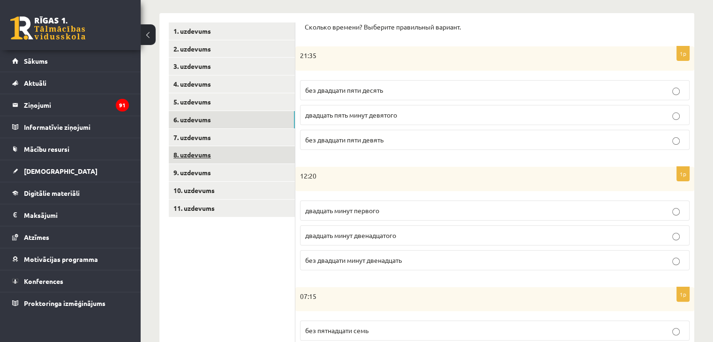
click at [223, 150] on link "8. uzdevums" at bounding box center [232, 154] width 126 height 17
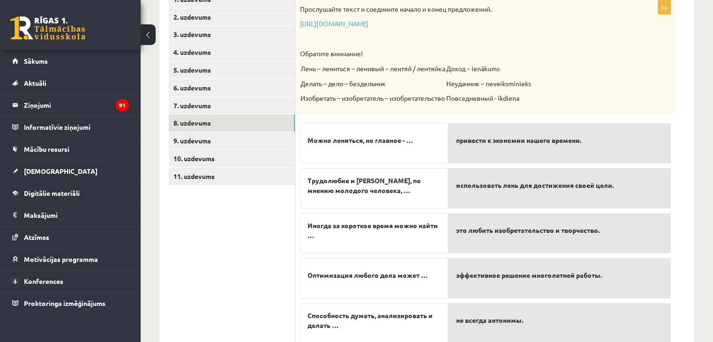
scroll to position [211, 0]
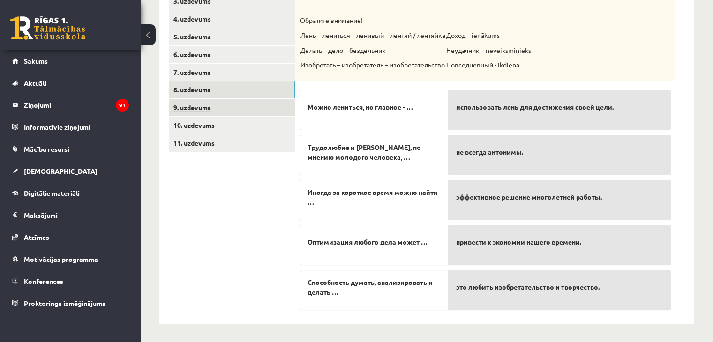
click at [210, 103] on link "9. uzdevums" at bounding box center [232, 107] width 126 height 17
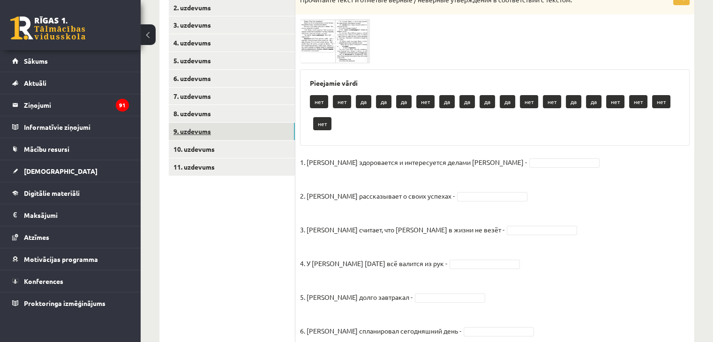
scroll to position [164, 0]
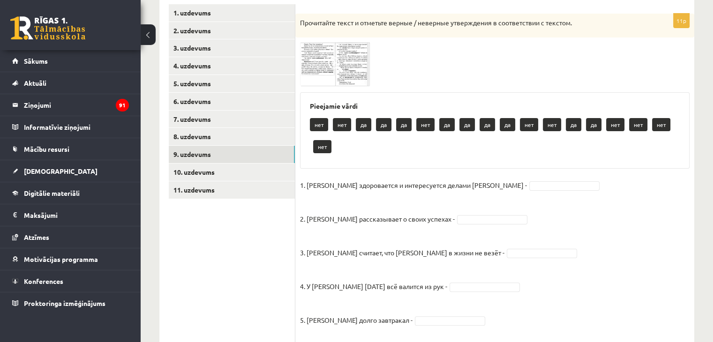
click at [328, 59] on span at bounding box center [335, 64] width 15 height 15
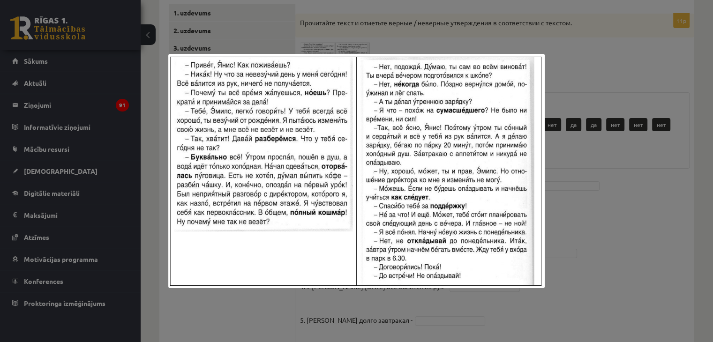
click at [599, 207] on div at bounding box center [356, 171] width 713 height 342
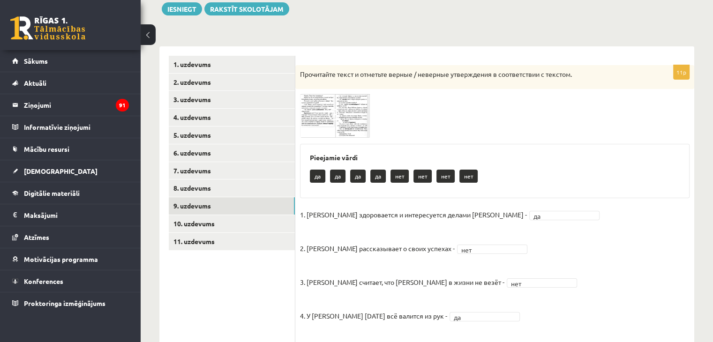
scroll to position [54, 0]
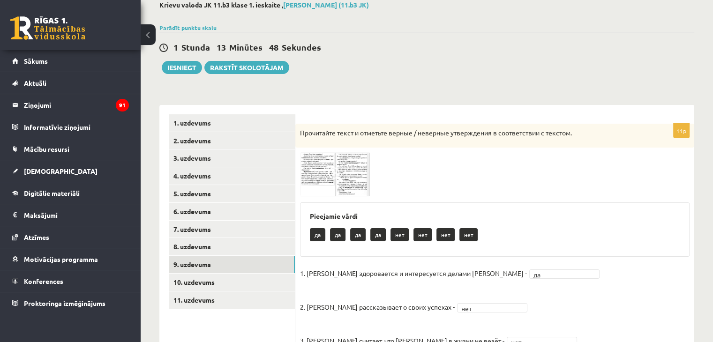
click at [347, 167] on img at bounding box center [335, 174] width 70 height 44
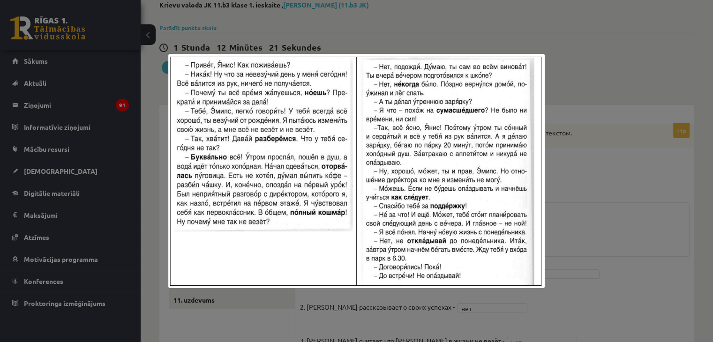
click at [580, 237] on div at bounding box center [356, 171] width 713 height 342
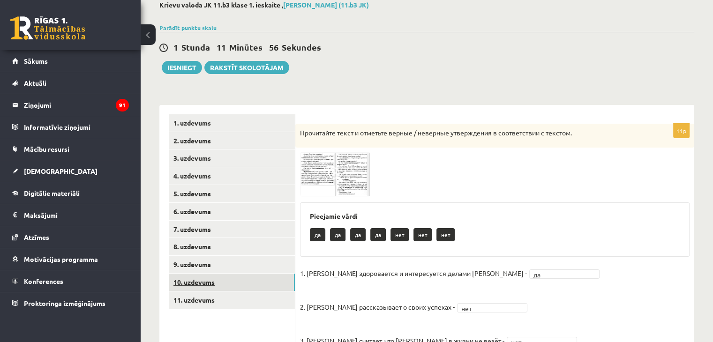
click at [213, 284] on link "10. uzdevums" at bounding box center [232, 282] width 126 height 17
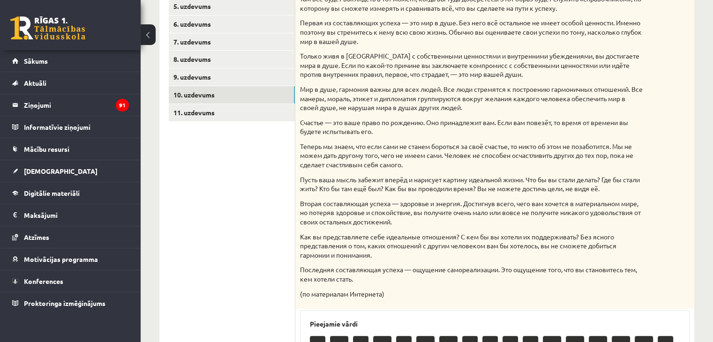
scroll to position [148, 0]
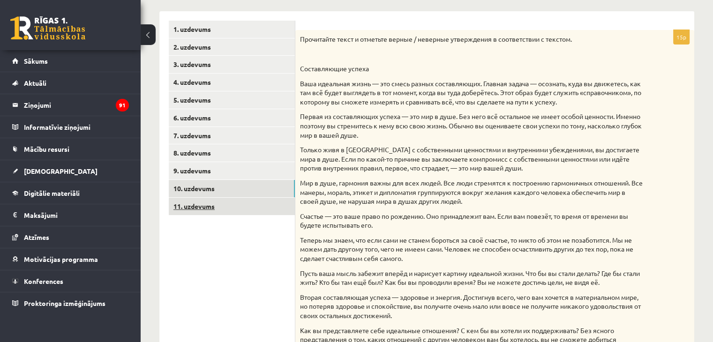
click at [242, 207] on link "11. uzdevums" at bounding box center [232, 206] width 126 height 17
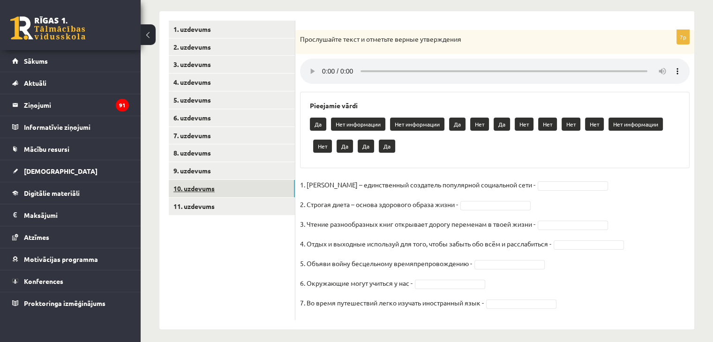
click at [238, 188] on link "10. uzdevums" at bounding box center [232, 188] width 126 height 17
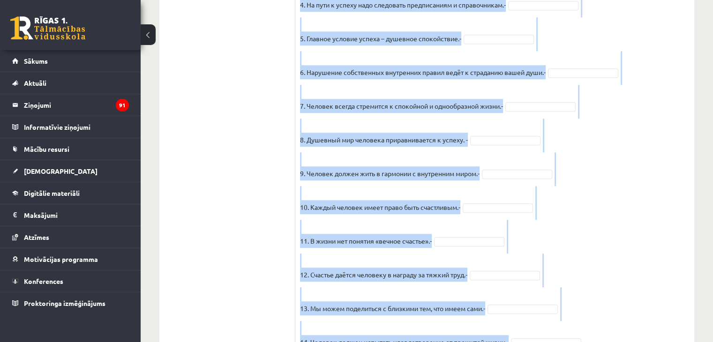
scroll to position [820, 0]
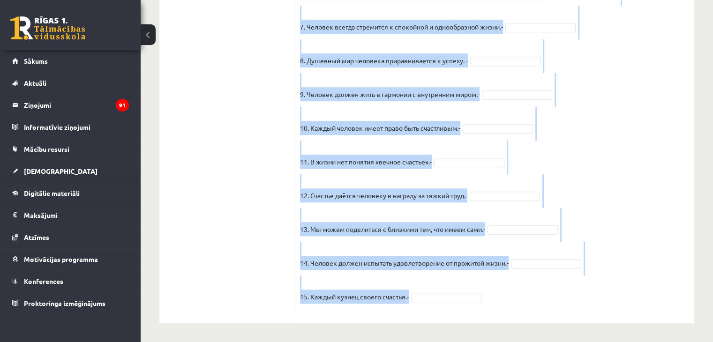
drag, startPoint x: 314, startPoint y: 37, endPoint x: 606, endPoint y: 299, distance: 392.9
copy div "Прочитайте текст и отметьте верные / неверные утверждения в соответствии с текс…"
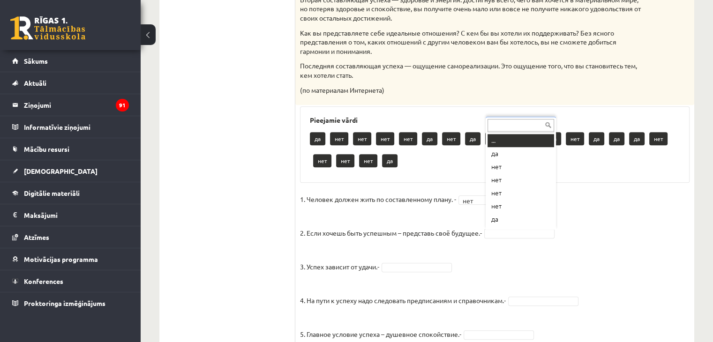
scroll to position [11, 0]
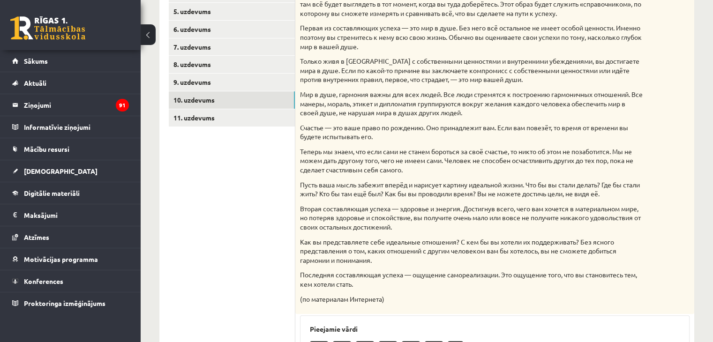
scroll to position [189, 0]
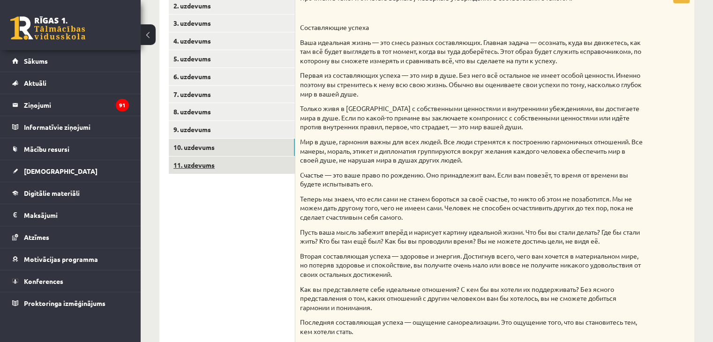
click at [235, 162] on link "11. uzdevums" at bounding box center [232, 165] width 126 height 17
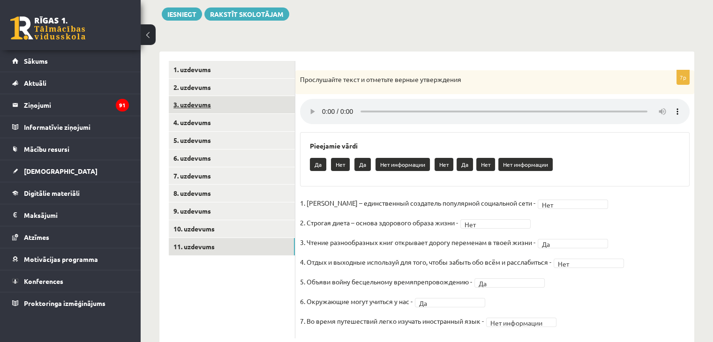
scroll to position [38, 0]
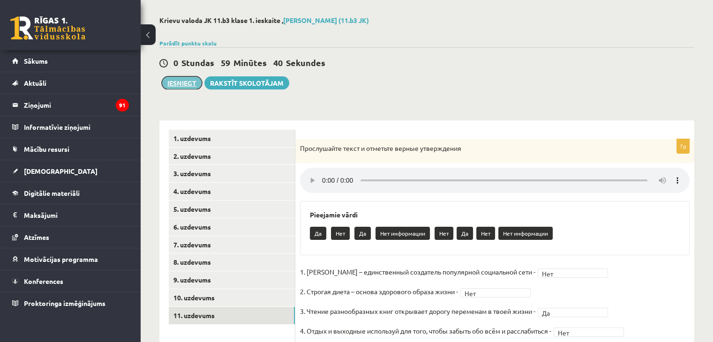
click at [183, 82] on button "Iesniegt" at bounding box center [182, 82] width 40 height 13
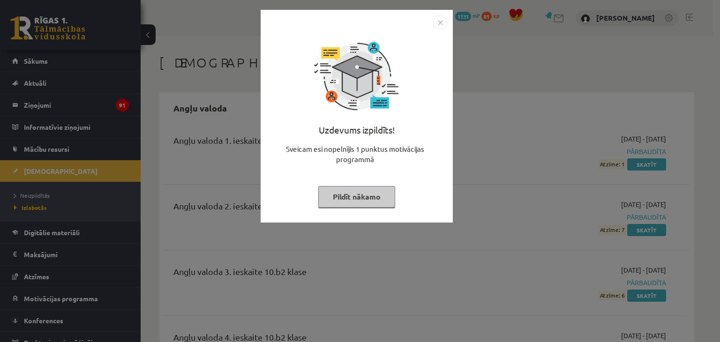
click at [339, 202] on button "Pildīt nākamo" at bounding box center [356, 197] width 77 height 22
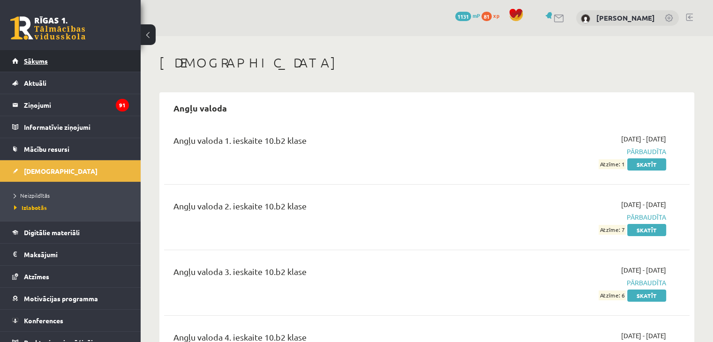
click at [80, 66] on link "Sākums" at bounding box center [70, 61] width 117 height 22
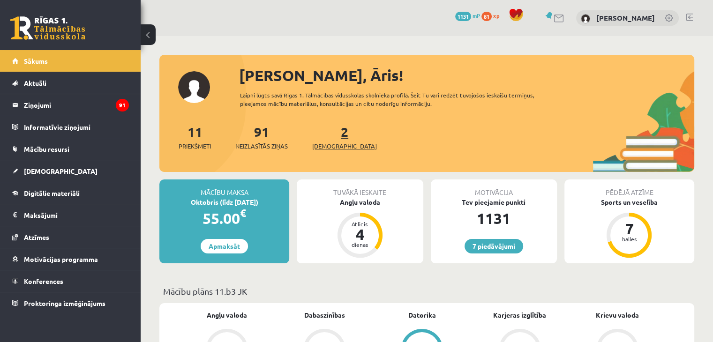
click at [330, 139] on link "2 Ieskaites" at bounding box center [344, 137] width 65 height 28
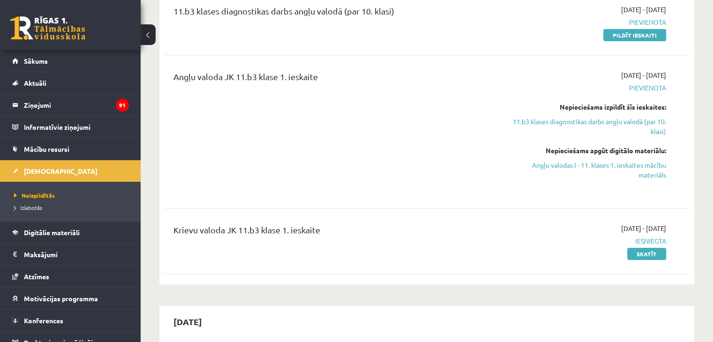
scroll to position [141, 0]
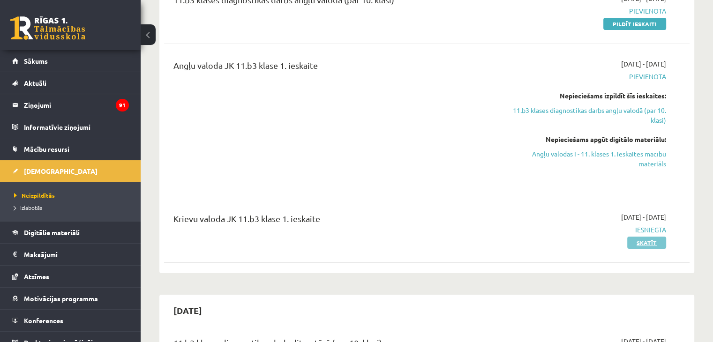
click at [633, 241] on link "Skatīt" at bounding box center [646, 243] width 39 height 12
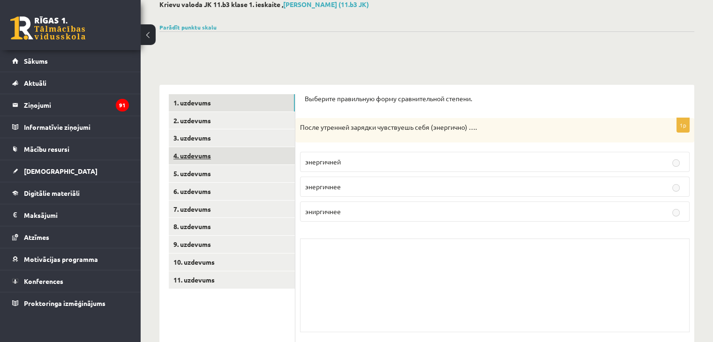
scroll to position [49, 0]
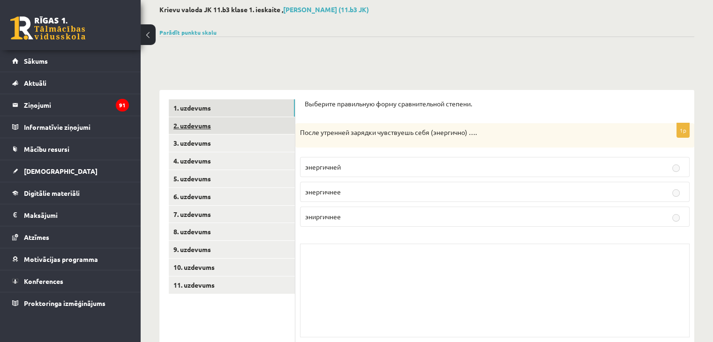
click at [237, 126] on link "2. uzdevums" at bounding box center [232, 125] width 126 height 17
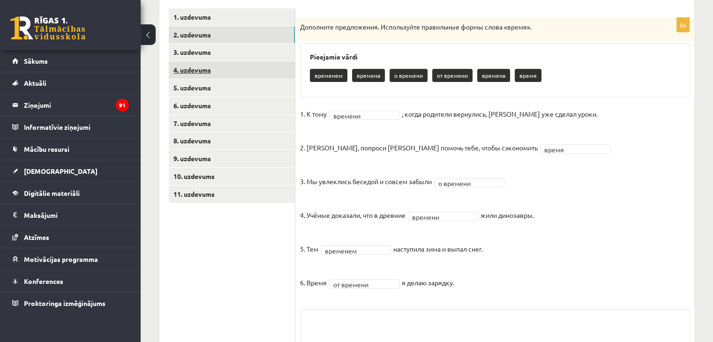
scroll to position [93, 0]
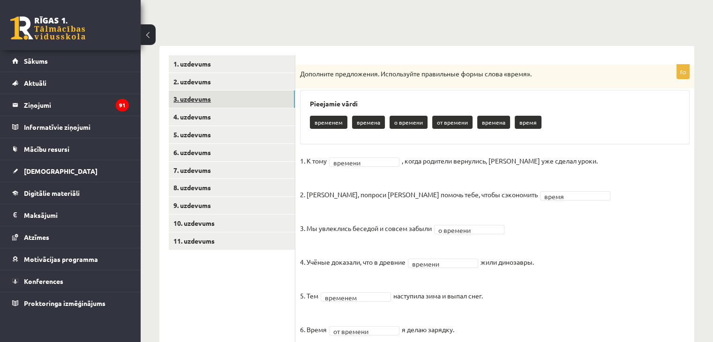
click at [253, 97] on link "3. uzdevums" at bounding box center [232, 98] width 126 height 17
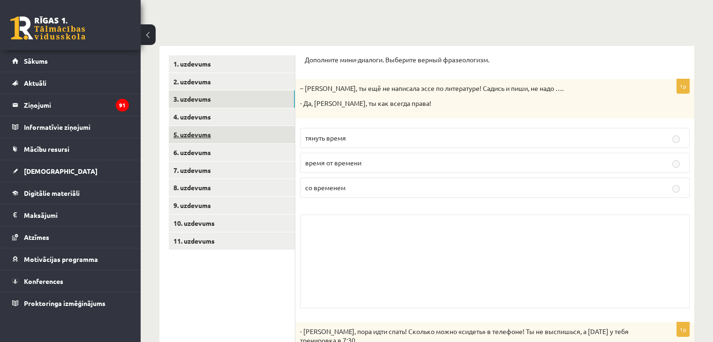
click at [249, 141] on link "5. uzdevums" at bounding box center [232, 134] width 126 height 17
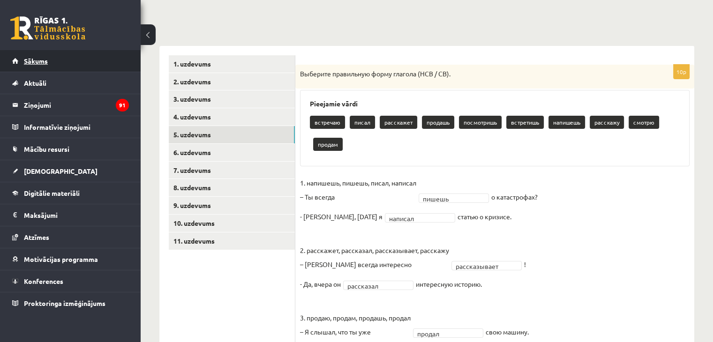
click at [82, 65] on link "Sākums" at bounding box center [70, 61] width 117 height 22
